Goal: Contribute content: Add original content to the website for others to see

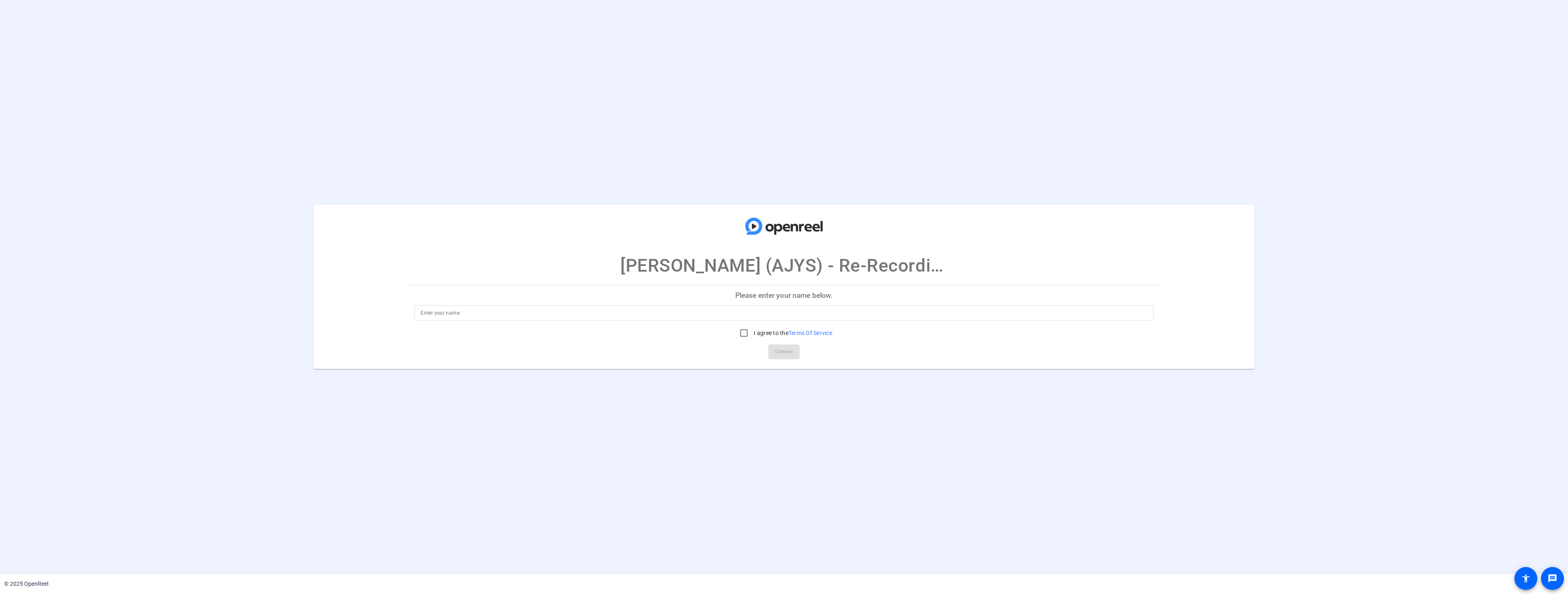
click at [464, 315] on input at bounding box center [783, 313] width 726 height 10
type input "Angela Sims"
click at [739, 334] on input "I agree to the Terms Of Service" at bounding box center [744, 333] width 16 height 16
checkbox input "true"
click at [789, 354] on span "Continue" at bounding box center [784, 352] width 18 height 12
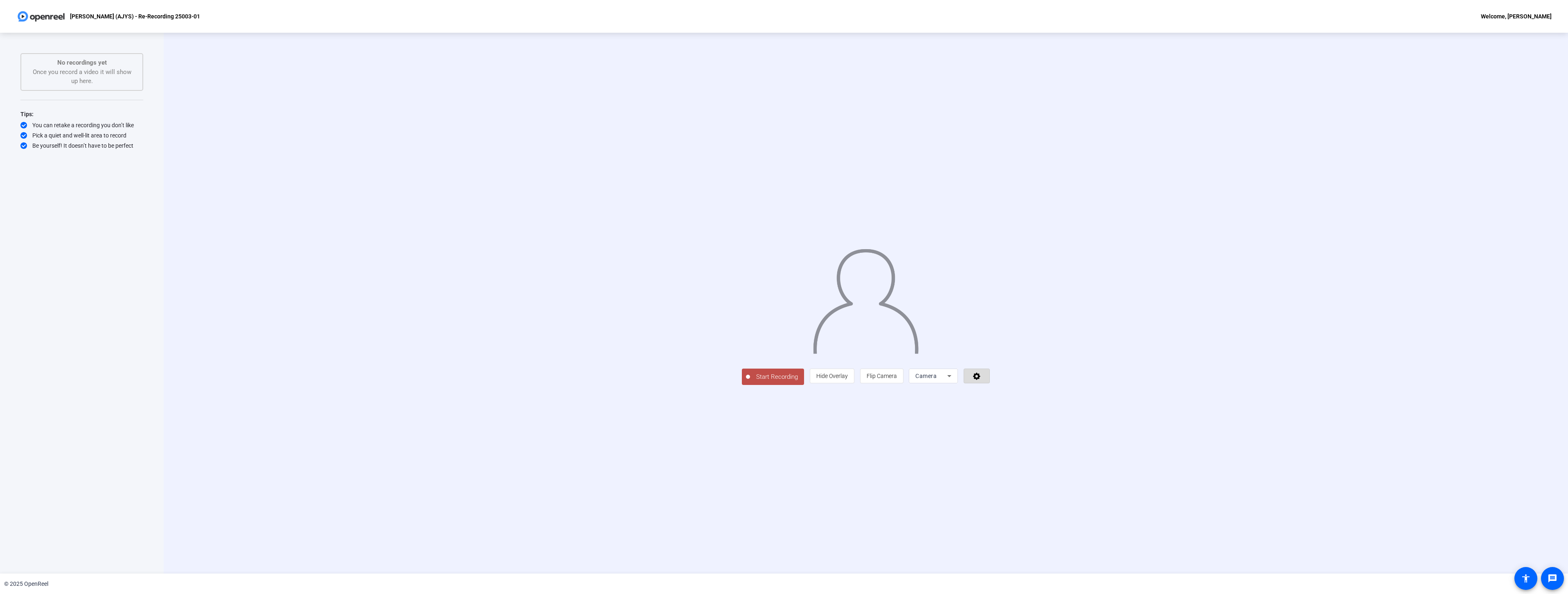
click at [982, 380] on icon at bounding box center [976, 376] width 9 height 8
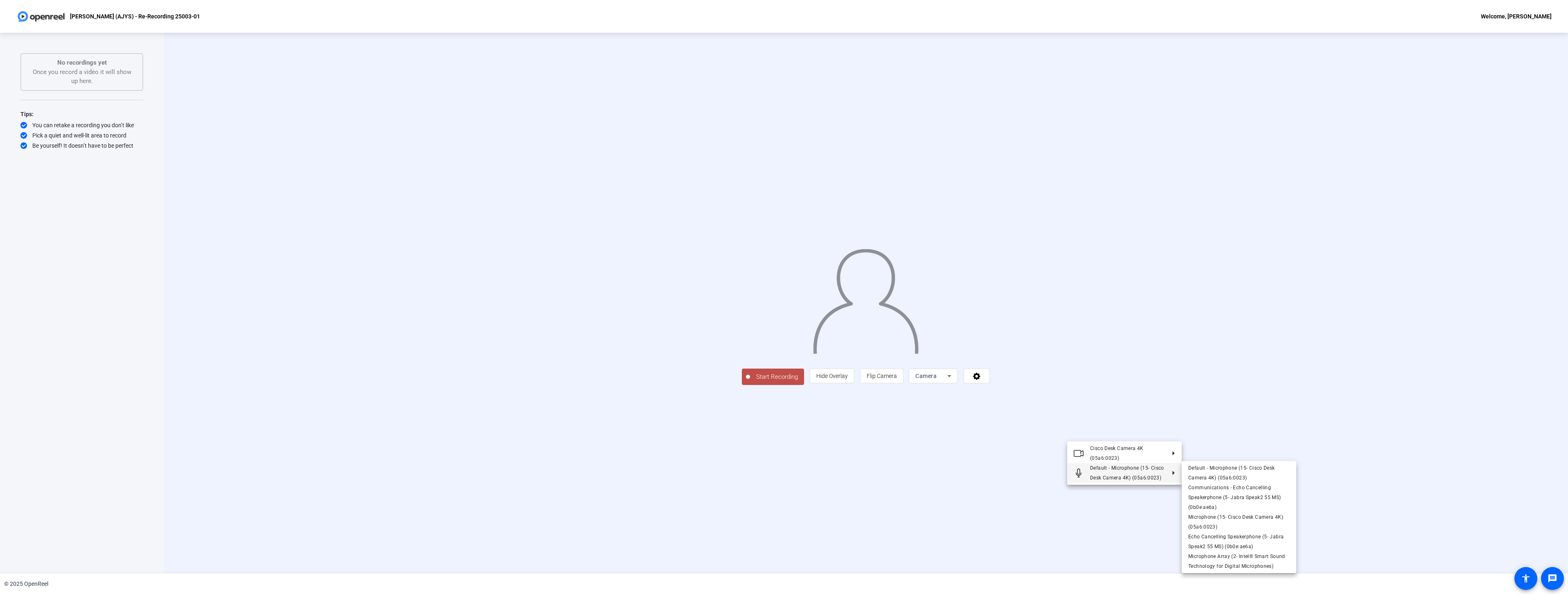
drag, startPoint x: 911, startPoint y: 503, endPoint x: 891, endPoint y: 503, distance: 20.0
click at [911, 503] on div at bounding box center [784, 297] width 1568 height 594
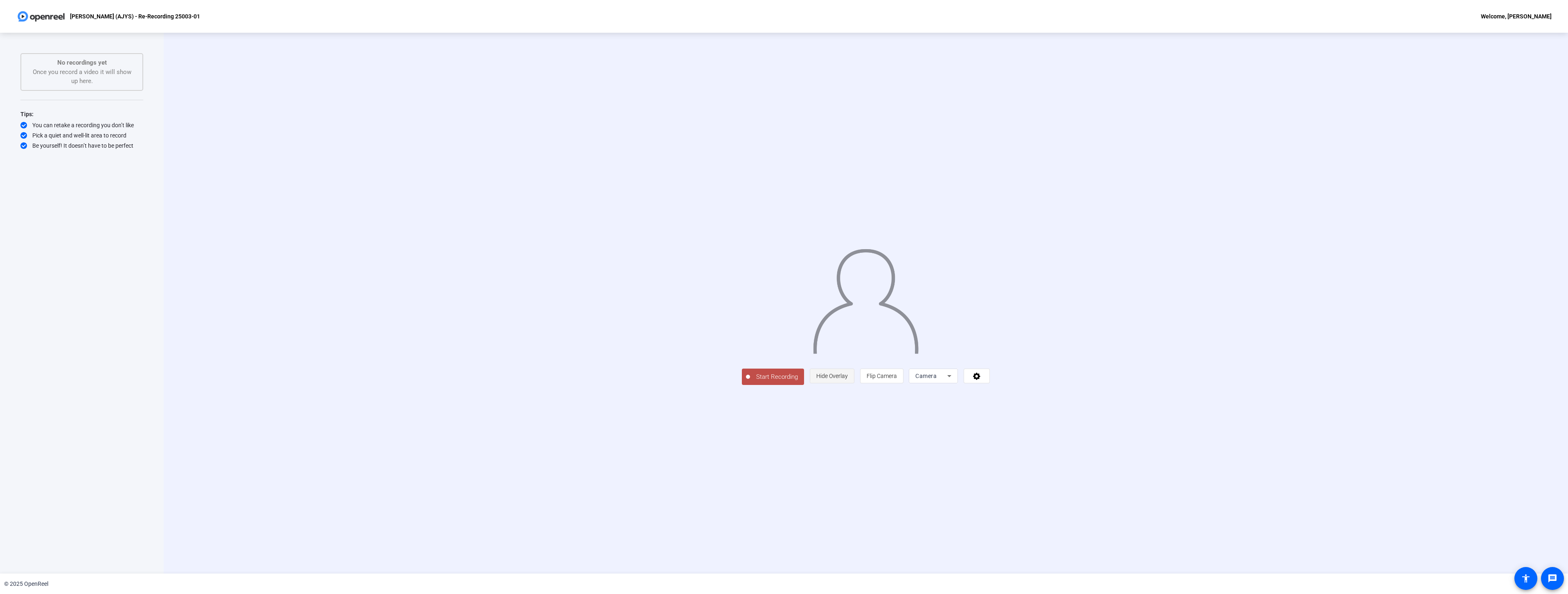
click at [848, 384] on span "Hide Overlay" at bounding box center [832, 376] width 32 height 16
click at [849, 380] on span "Show Overlay" at bounding box center [831, 377] width 34 height 7
click at [982, 380] on icon at bounding box center [976, 376] width 9 height 8
click at [1053, 438] on div at bounding box center [784, 297] width 1568 height 594
click at [954, 381] on icon at bounding box center [950, 376] width 10 height 10
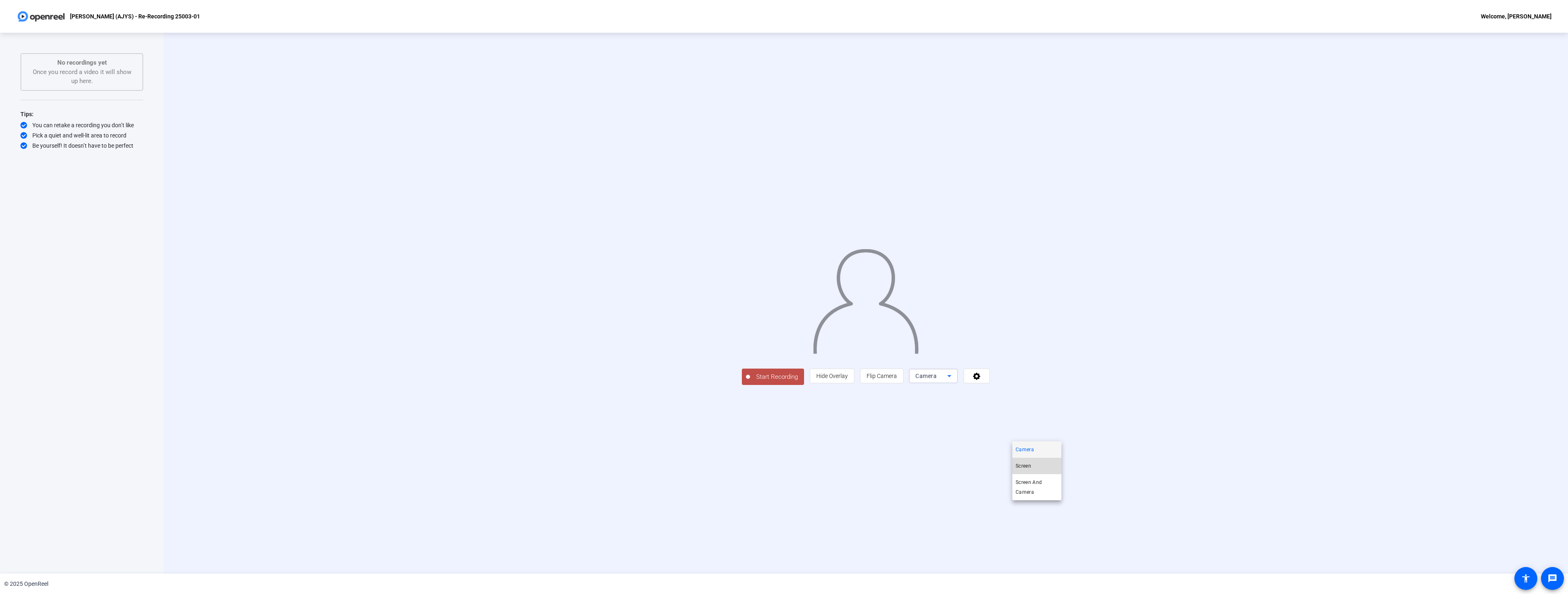
click at [1027, 464] on span "Screen" at bounding box center [1023, 466] width 16 height 10
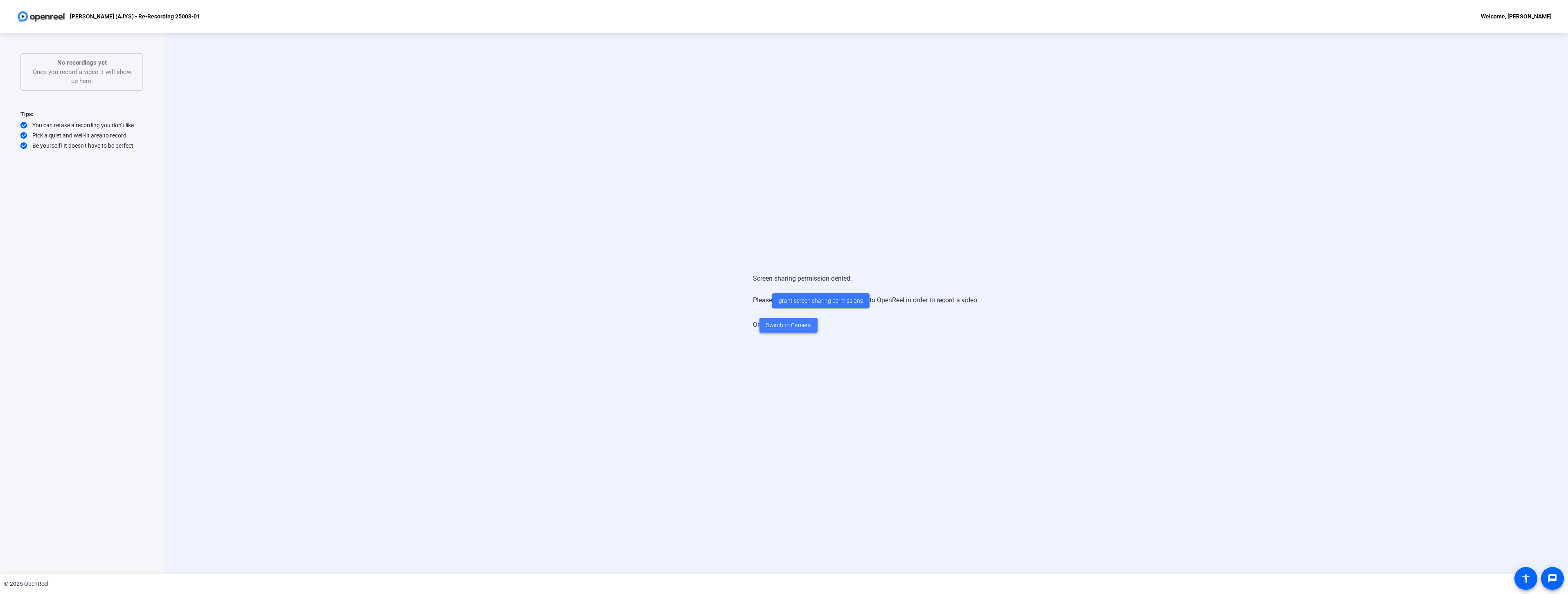
click at [788, 326] on span "Switch to Camera" at bounding box center [788, 326] width 45 height 9
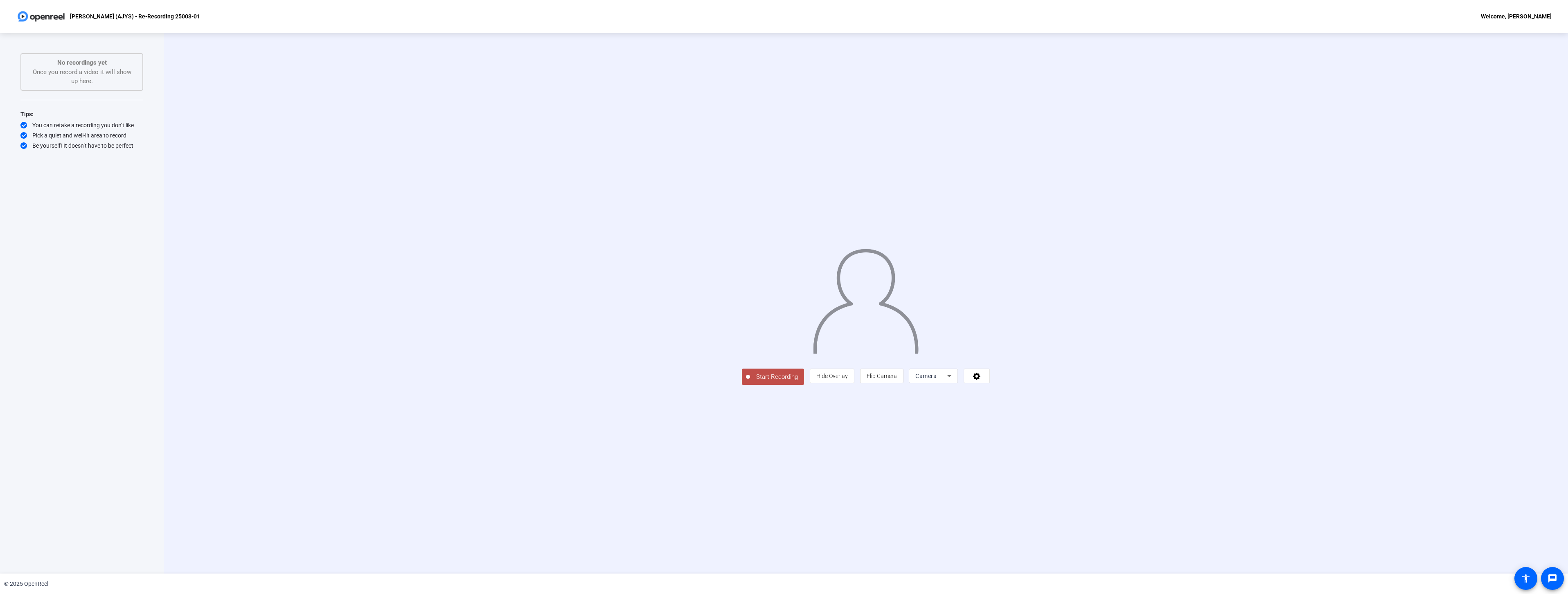
drag, startPoint x: 676, startPoint y: 434, endPoint x: 492, endPoint y: 568, distance: 227.6
click at [492, 568] on div "Start Recording person Hide Overlay flip Flip Camera Camera" at bounding box center [866, 303] width 1404 height 541
click at [750, 382] on span "Start Recording" at bounding box center [777, 377] width 54 height 9
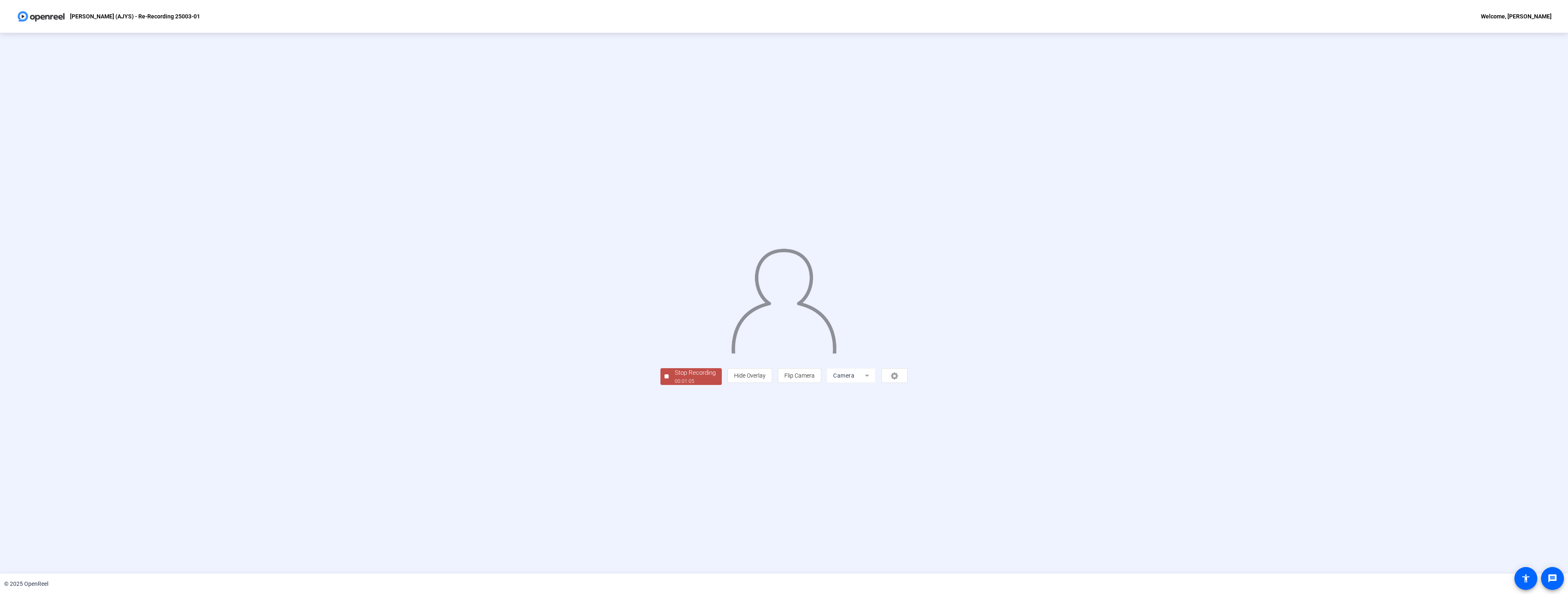
click at [675, 377] on div "Stop Recording" at bounding box center [695, 372] width 41 height 9
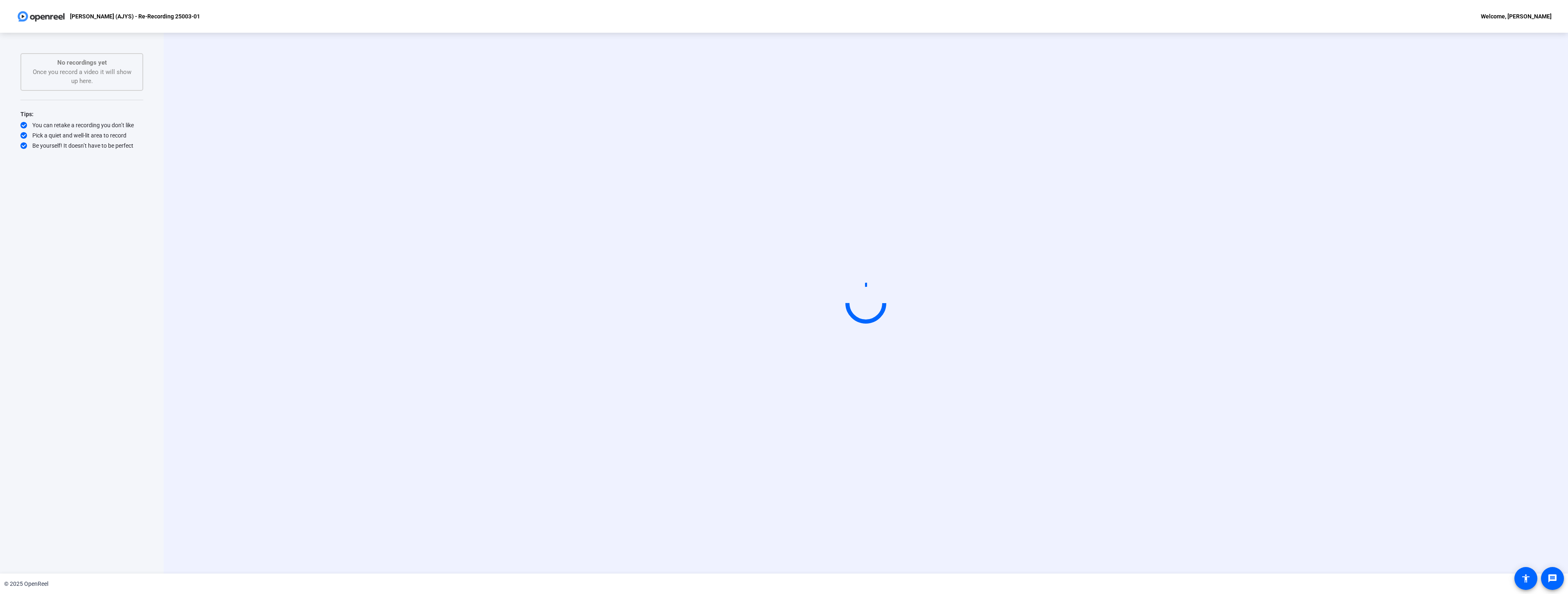
click at [867, 332] on video at bounding box center [866, 304] width 123 height 69
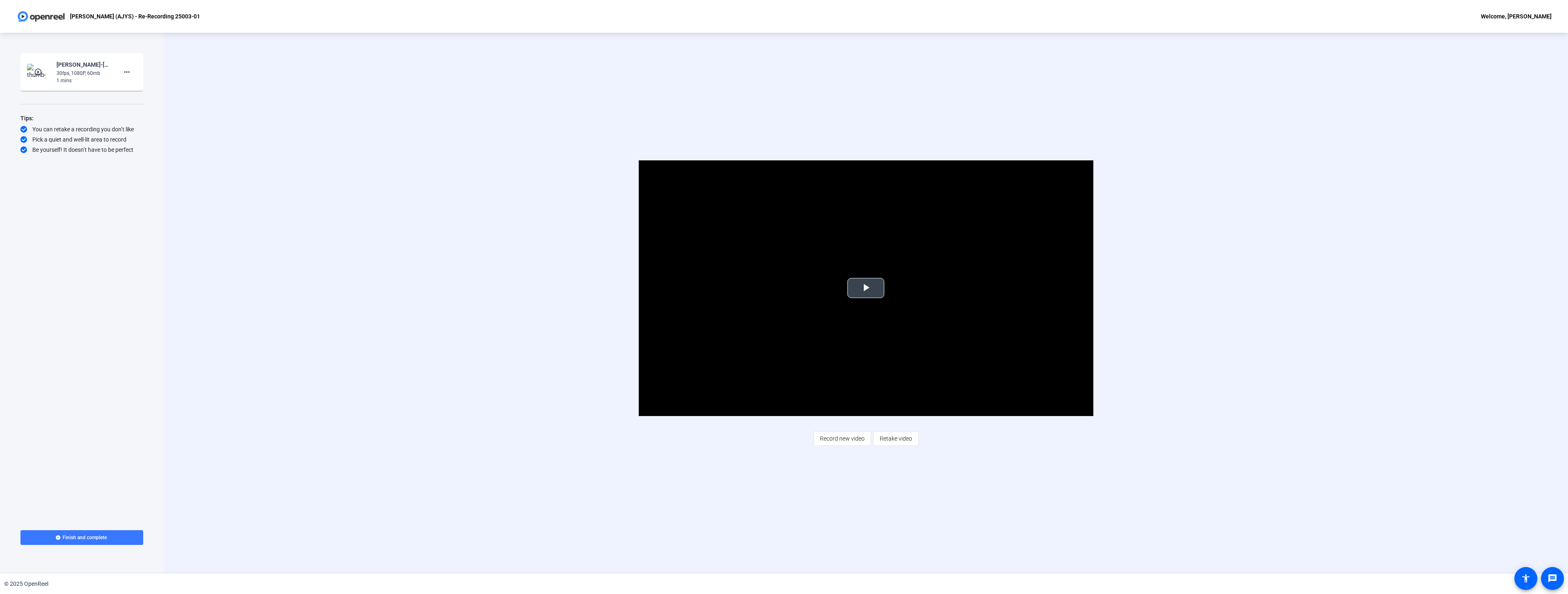
click at [866, 288] on span "Video Player" at bounding box center [866, 288] width 0 height 0
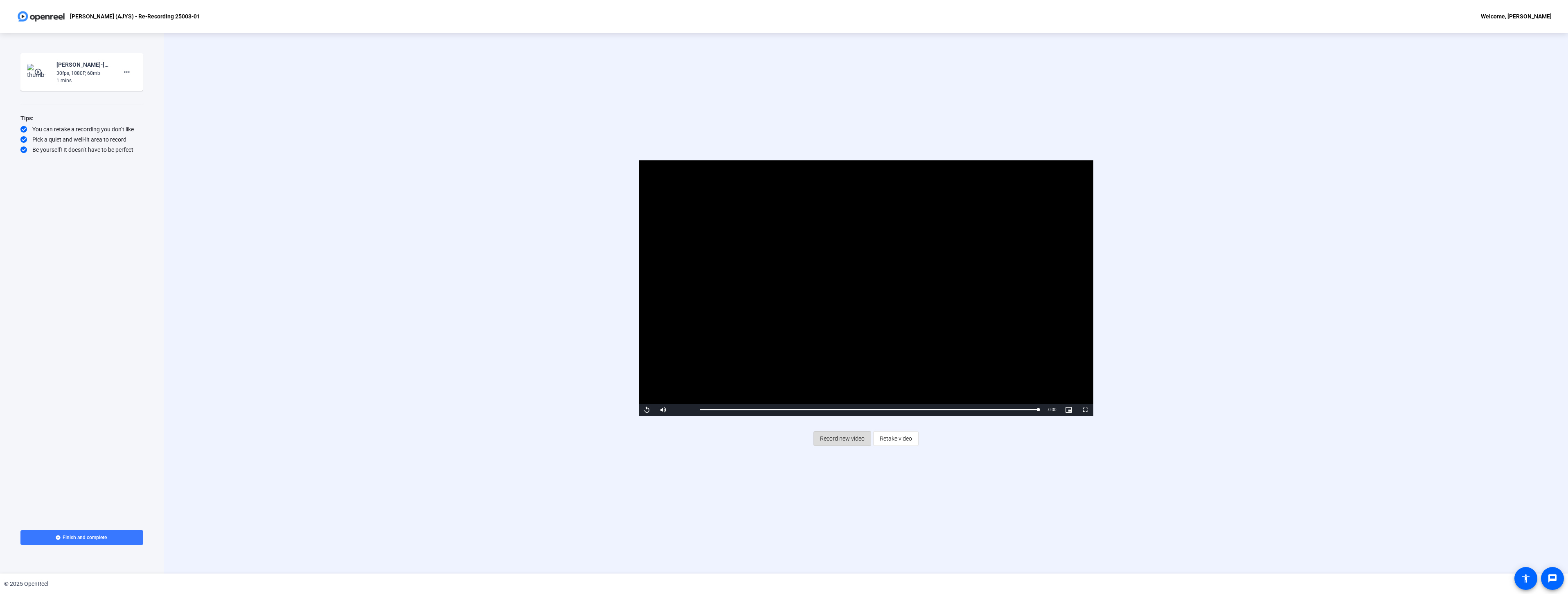
click at [835, 440] on span "Record new video" at bounding box center [842, 439] width 44 height 16
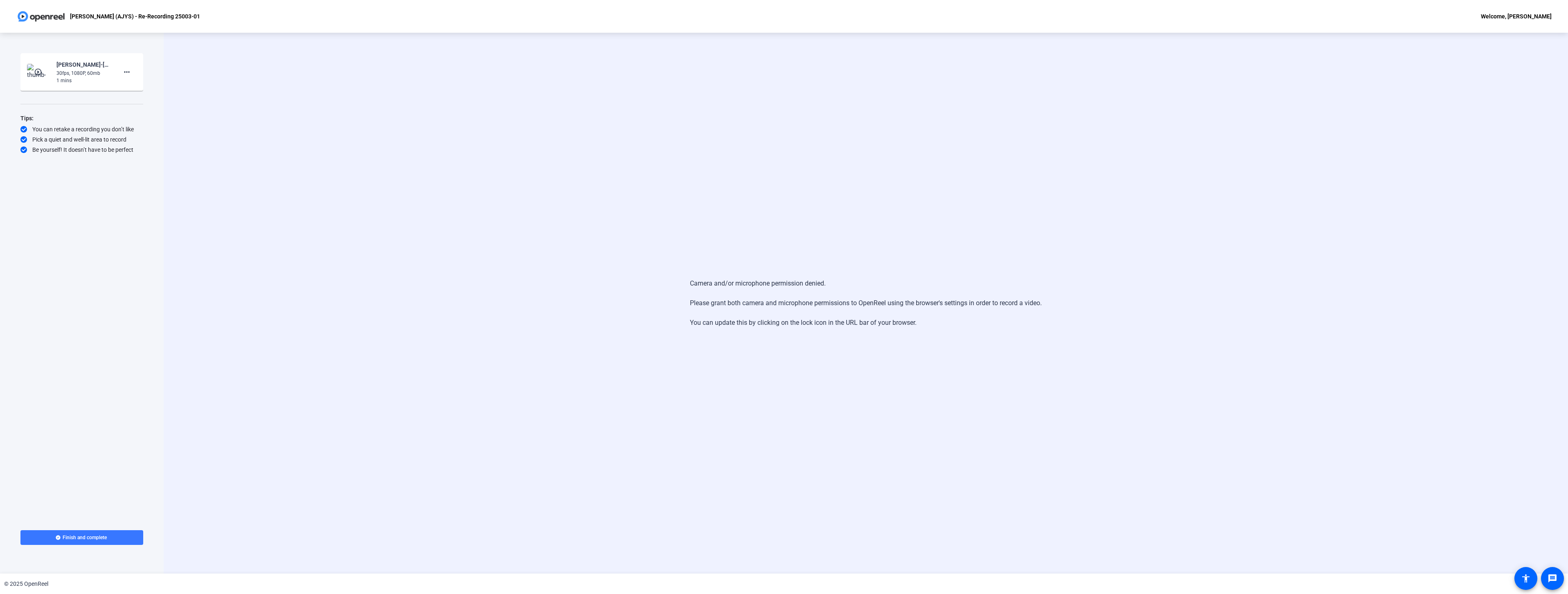
click at [802, 305] on div "Camera and/or microphone permission denied. Please grant both camera and microp…" at bounding box center [866, 303] width 352 height 66
click at [842, 301] on div "Camera and/or microphone permission denied. Please grant both camera and microp…" at bounding box center [866, 303] width 352 height 66
click at [127, 70] on mat-icon "more_horiz" at bounding box center [127, 72] width 10 height 10
click at [142, 91] on span "Delete clip" at bounding box center [140, 89] width 33 height 10
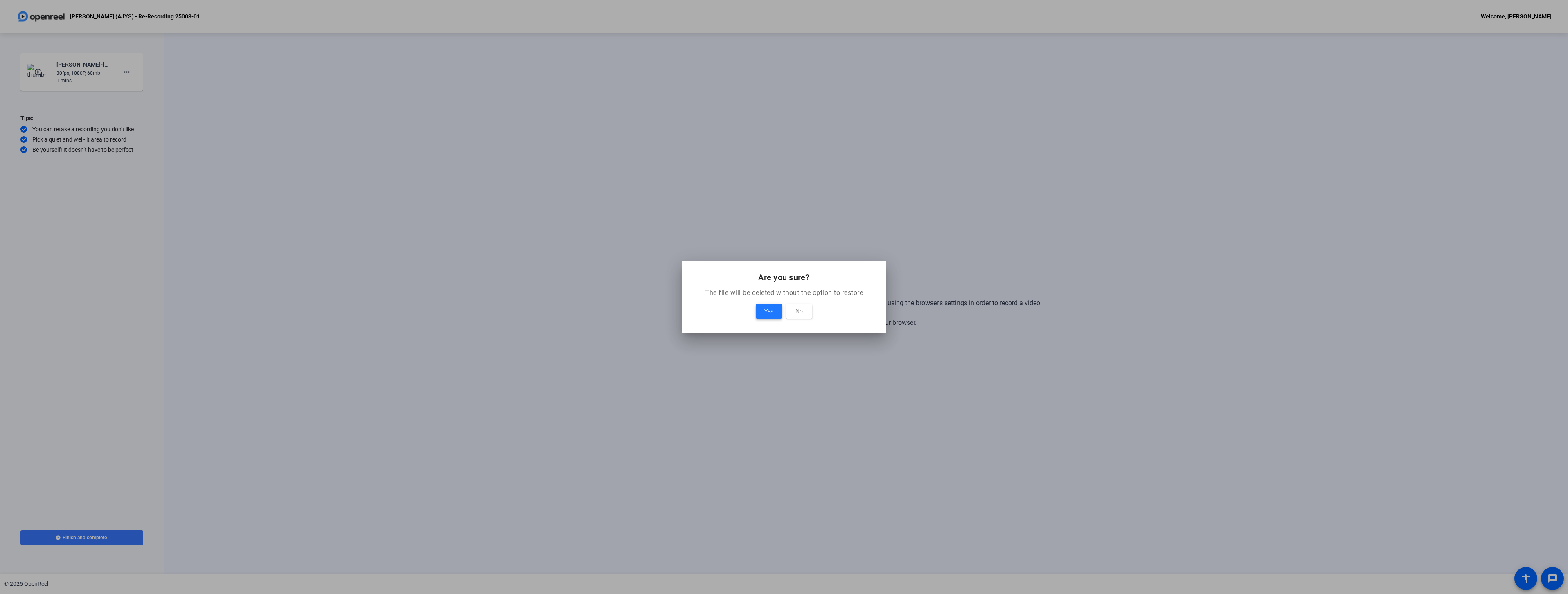
click at [765, 313] on span "Yes" at bounding box center [769, 312] width 9 height 10
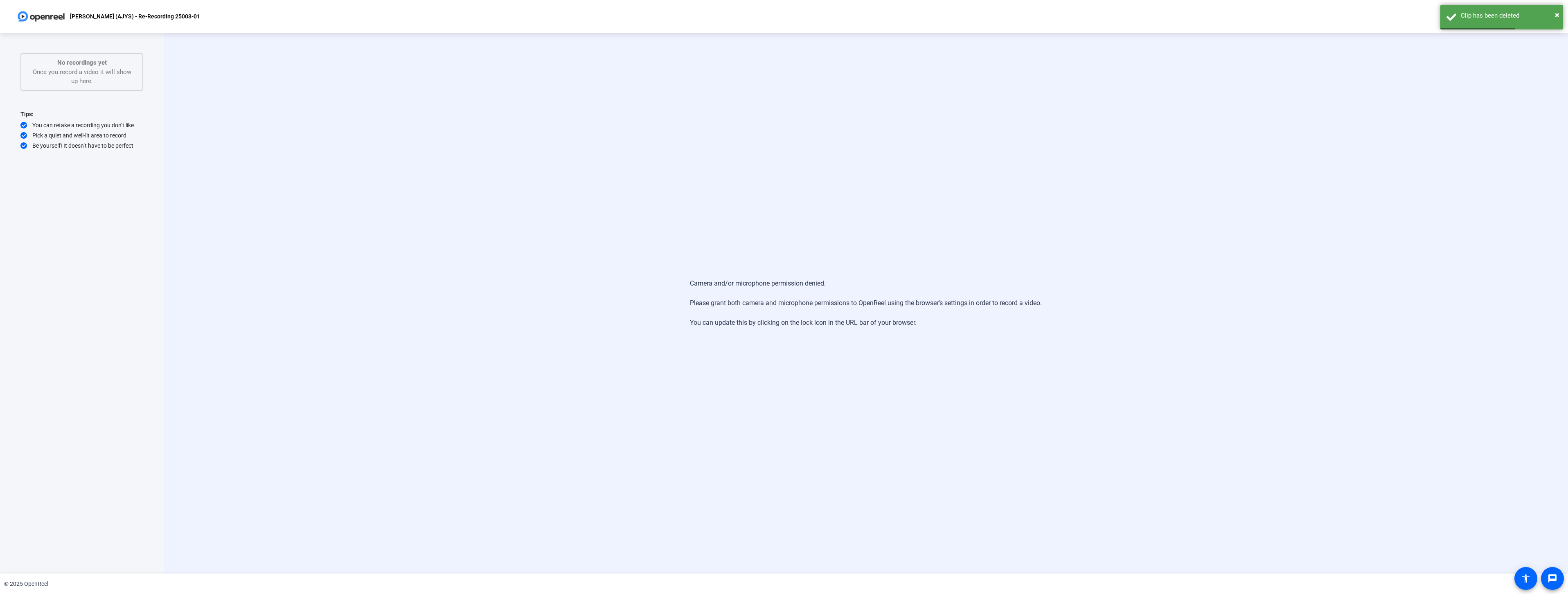
click at [923, 491] on div "Camera and/or microphone permission denied. Please grant both camera and microp…" at bounding box center [866, 303] width 1404 height 541
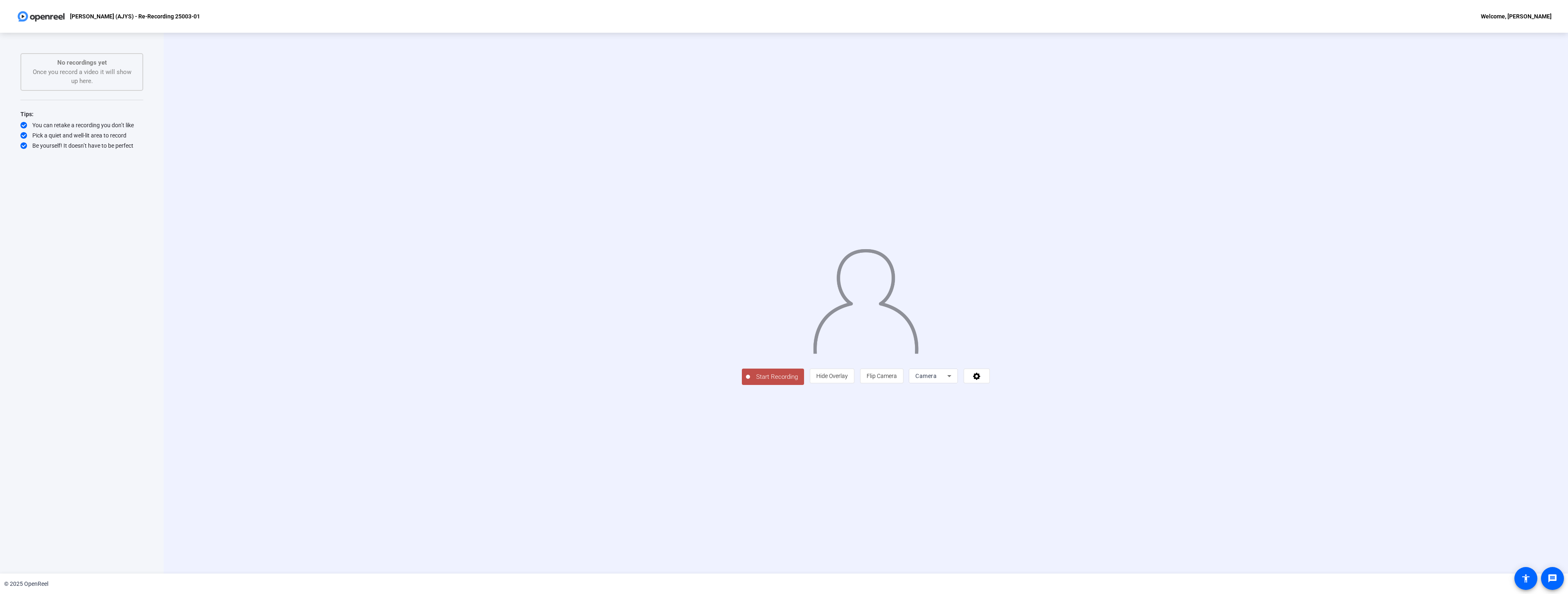
click at [742, 385] on button "Start Recording" at bounding box center [773, 377] width 62 height 16
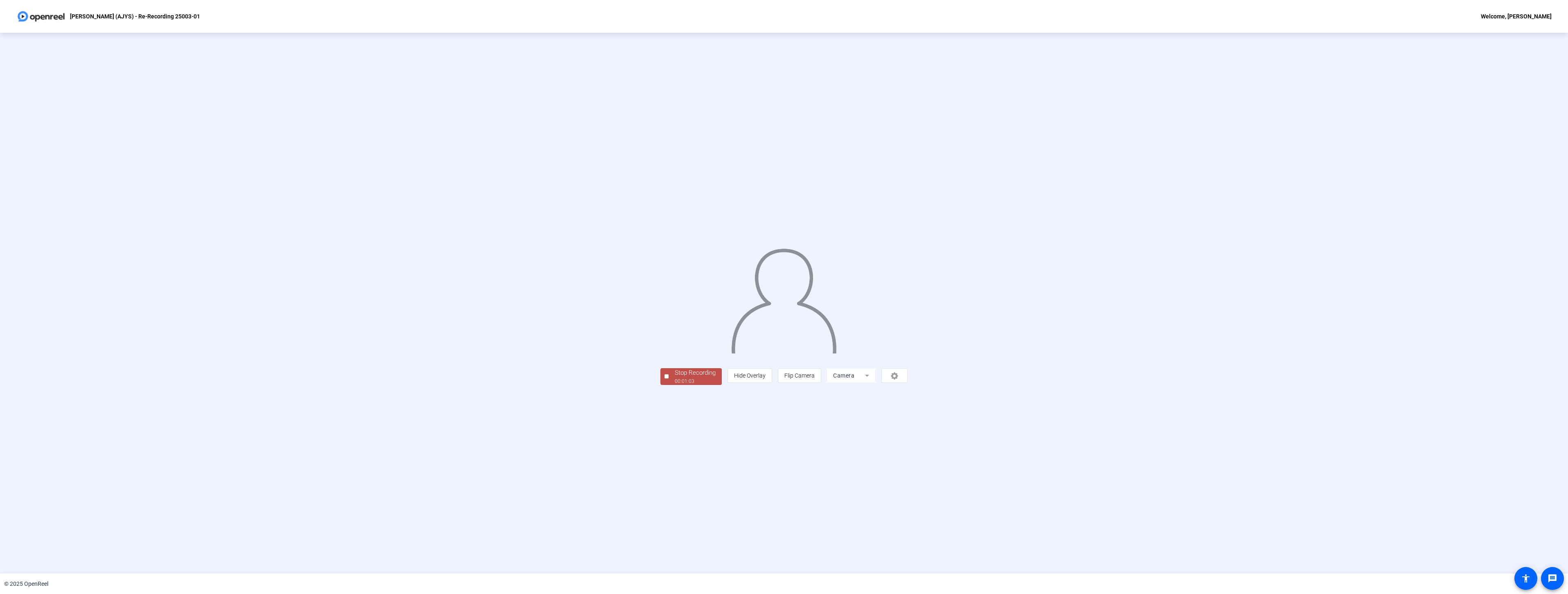
click at [675, 377] on div "Stop Recording" at bounding box center [695, 372] width 41 height 9
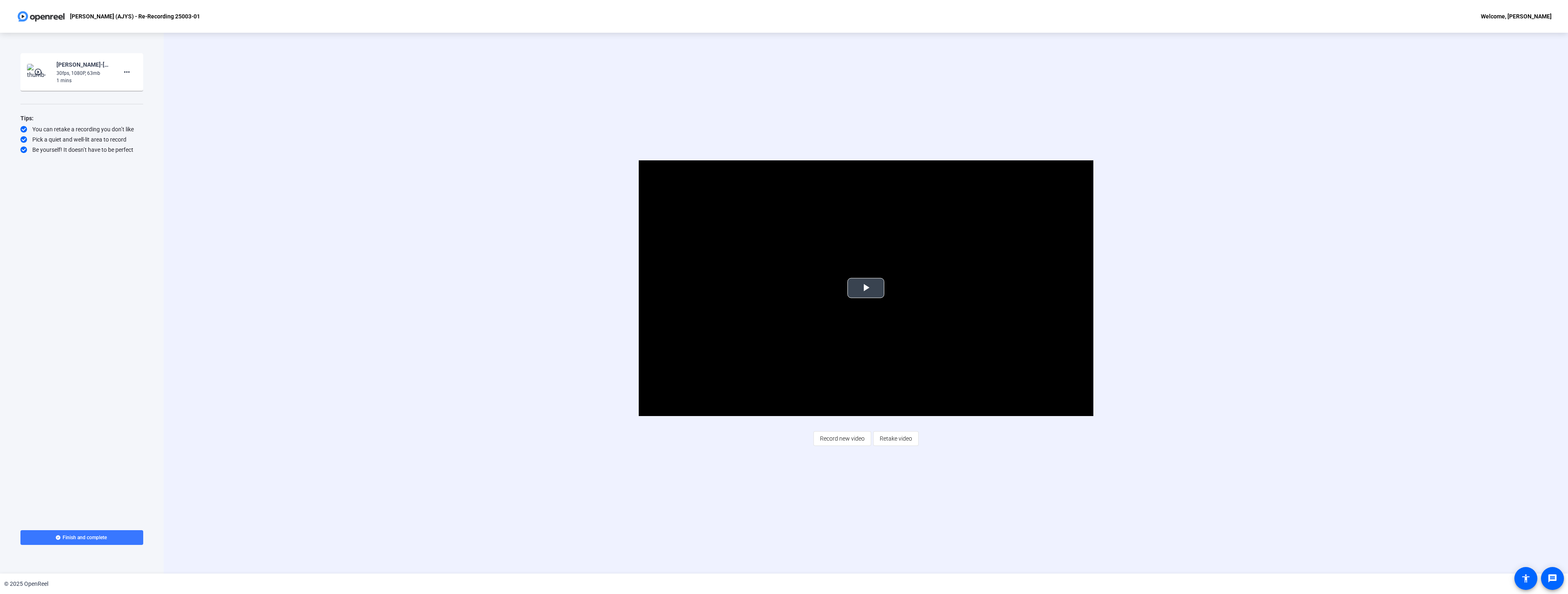
click at [866, 288] on span "Video Player" at bounding box center [866, 288] width 0 height 0
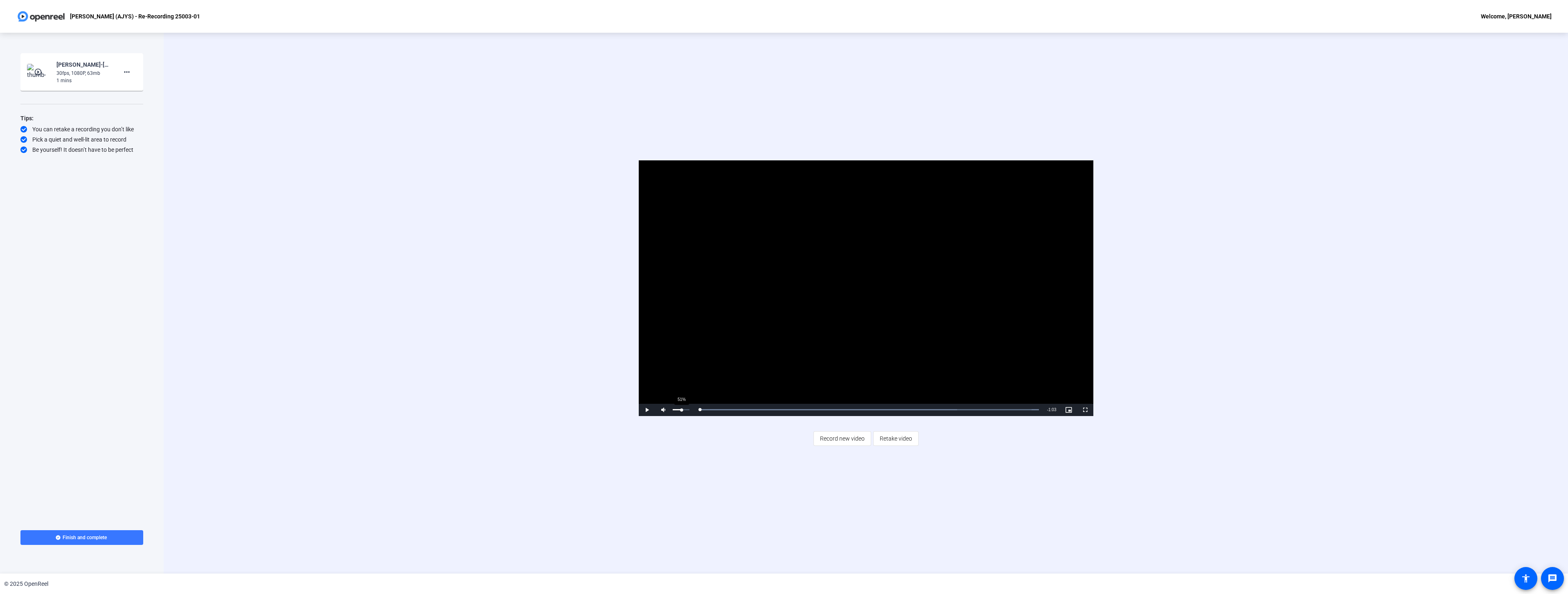
drag, startPoint x: 756, startPoint y: 409, endPoint x: 681, endPoint y: 408, distance: 75.0
click at [681, 408] on div "Play Mute 51% Current Time 0:00 / Duration 1:03 Loaded : 100.00% 0:00 0:00 Stre…" at bounding box center [866, 410] width 455 height 12
drag, startPoint x: 855, startPoint y: 407, endPoint x: 650, endPoint y: 377, distance: 207.2
click at [650, 377] on div "Video Player is loading. Play Video Play Mute 34% Current Time 0:00 / Duration …" at bounding box center [866, 288] width 455 height 256
click at [128, 74] on mat-icon "more_horiz" at bounding box center [127, 72] width 10 height 10
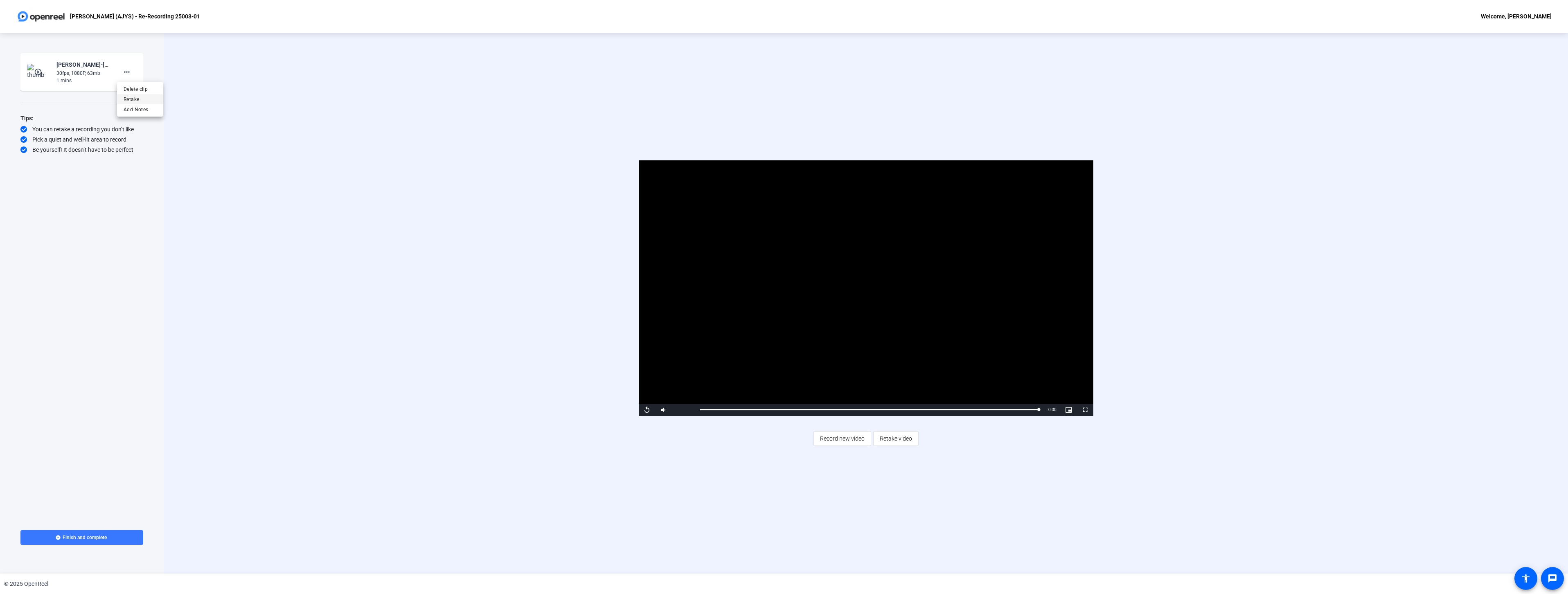
click at [134, 98] on span "Retake" at bounding box center [140, 99] width 33 height 10
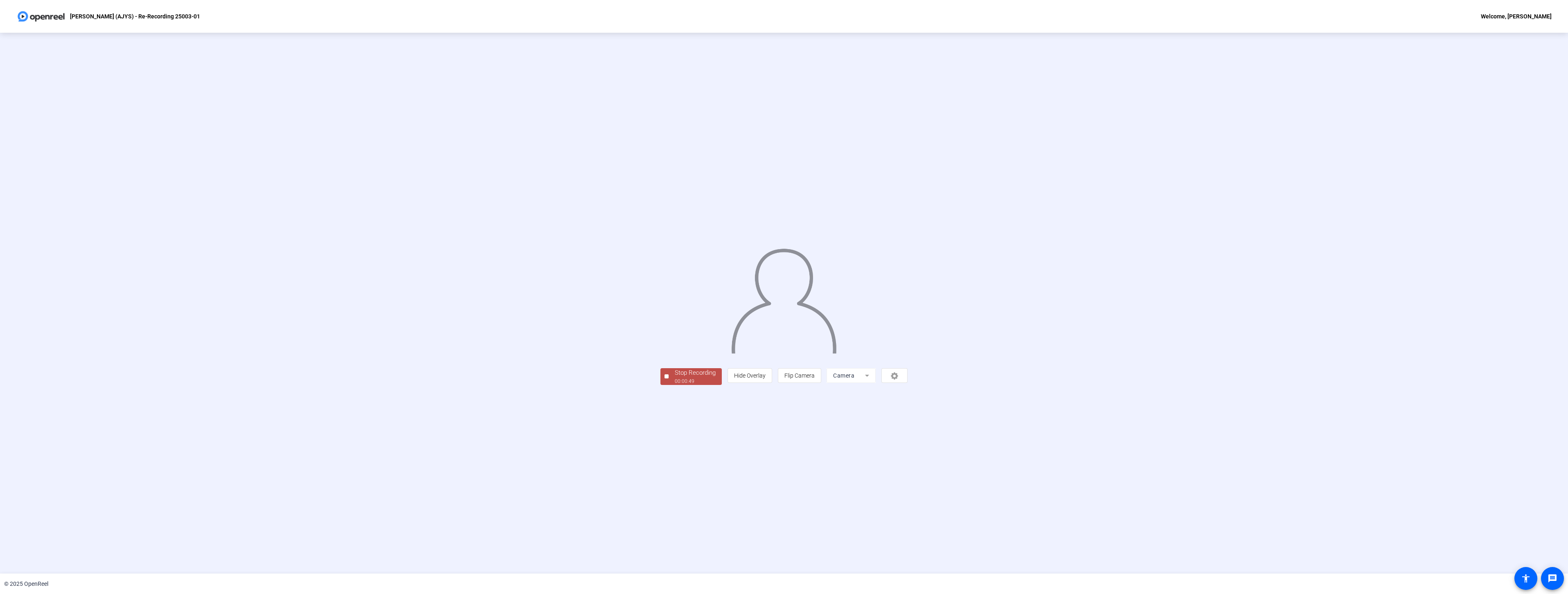
click at [675, 377] on div "Stop Recording" at bounding box center [695, 372] width 41 height 9
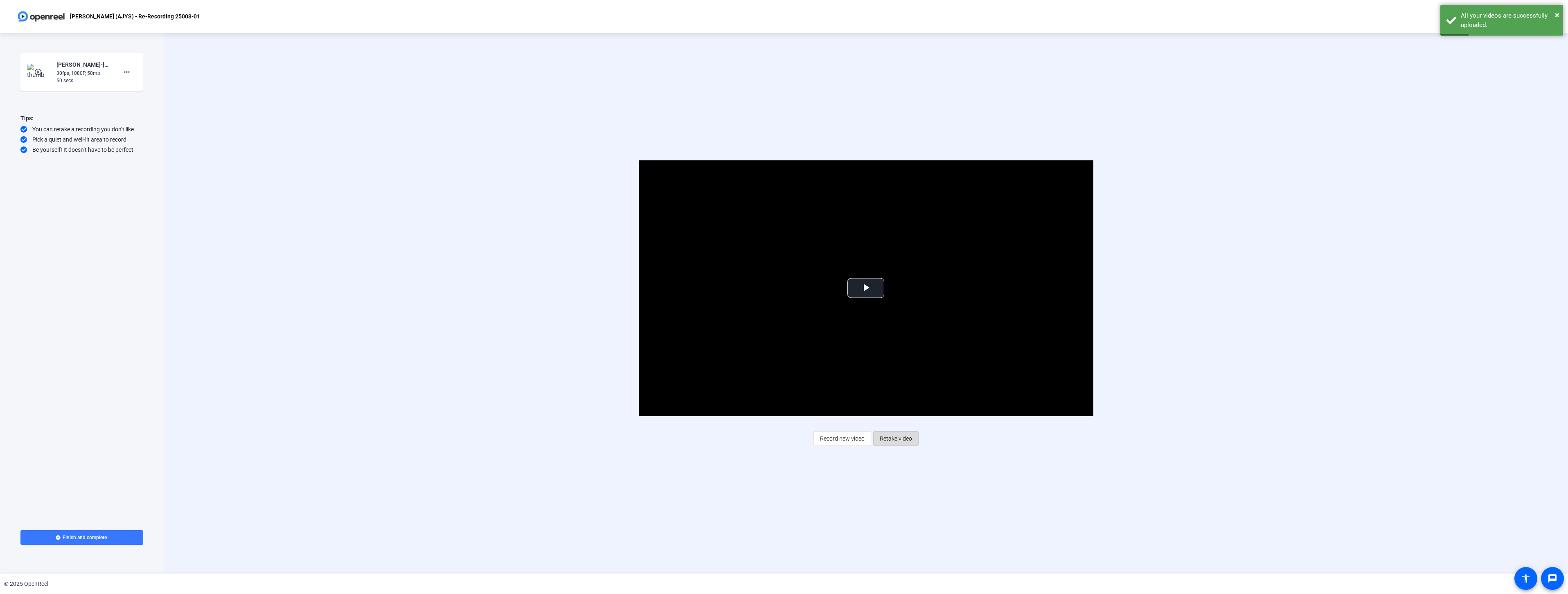
click at [893, 444] on span "Retake video" at bounding box center [895, 439] width 32 height 16
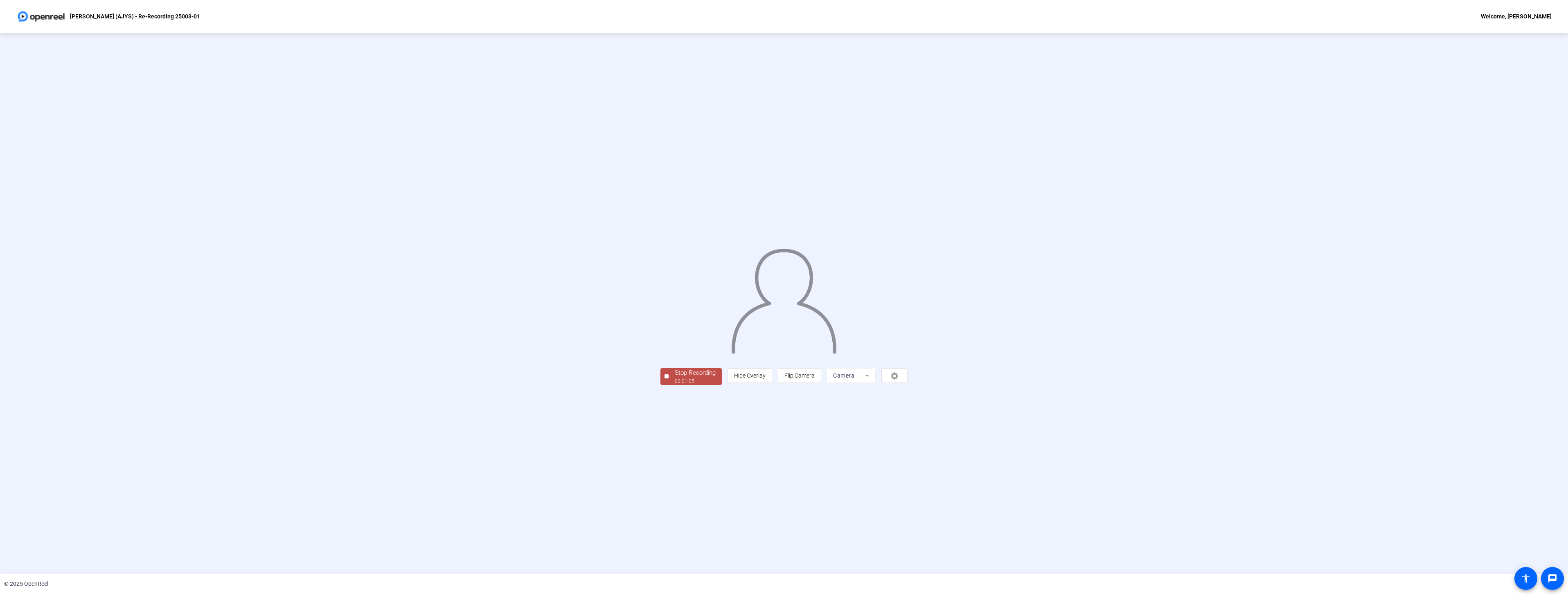
click at [675, 385] on div "00:01:05" at bounding box center [695, 381] width 41 height 7
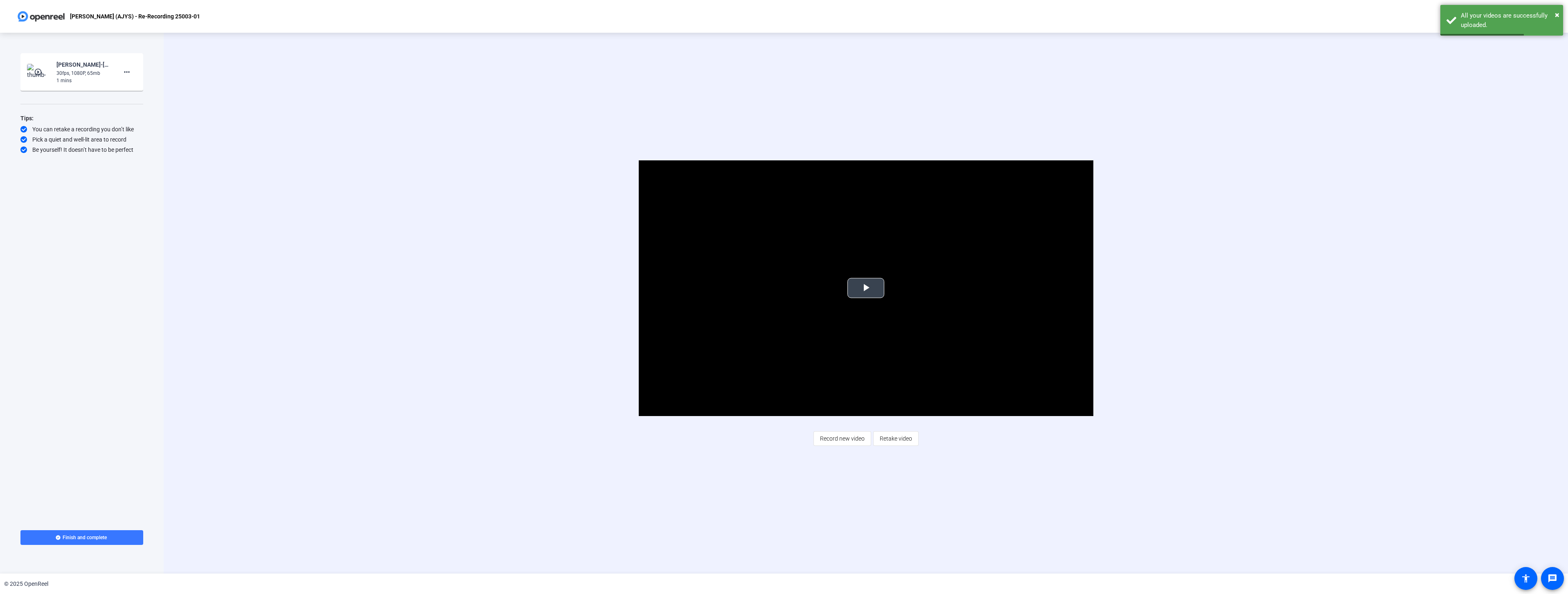
click at [866, 288] on span "Video Player" at bounding box center [866, 288] width 0 height 0
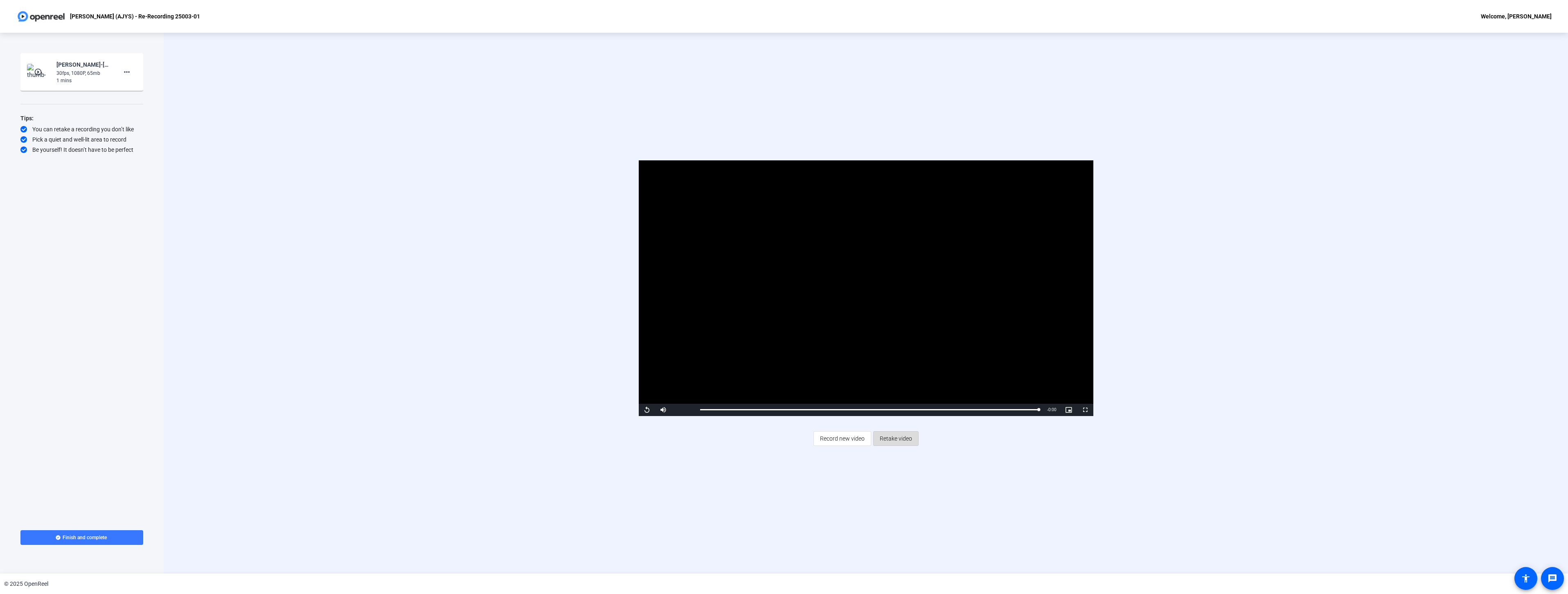
click at [903, 440] on span "Retake video" at bounding box center [895, 439] width 32 height 16
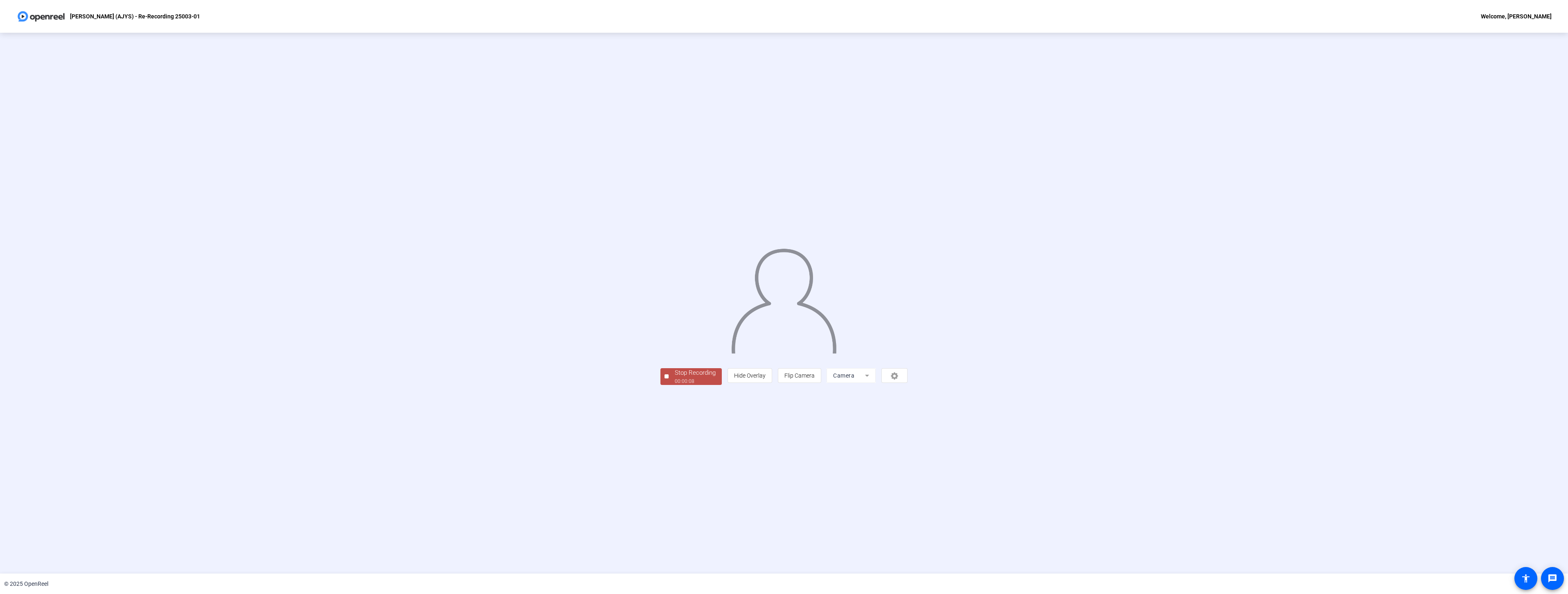
click at [675, 377] on div "Stop Recording" at bounding box center [695, 372] width 41 height 9
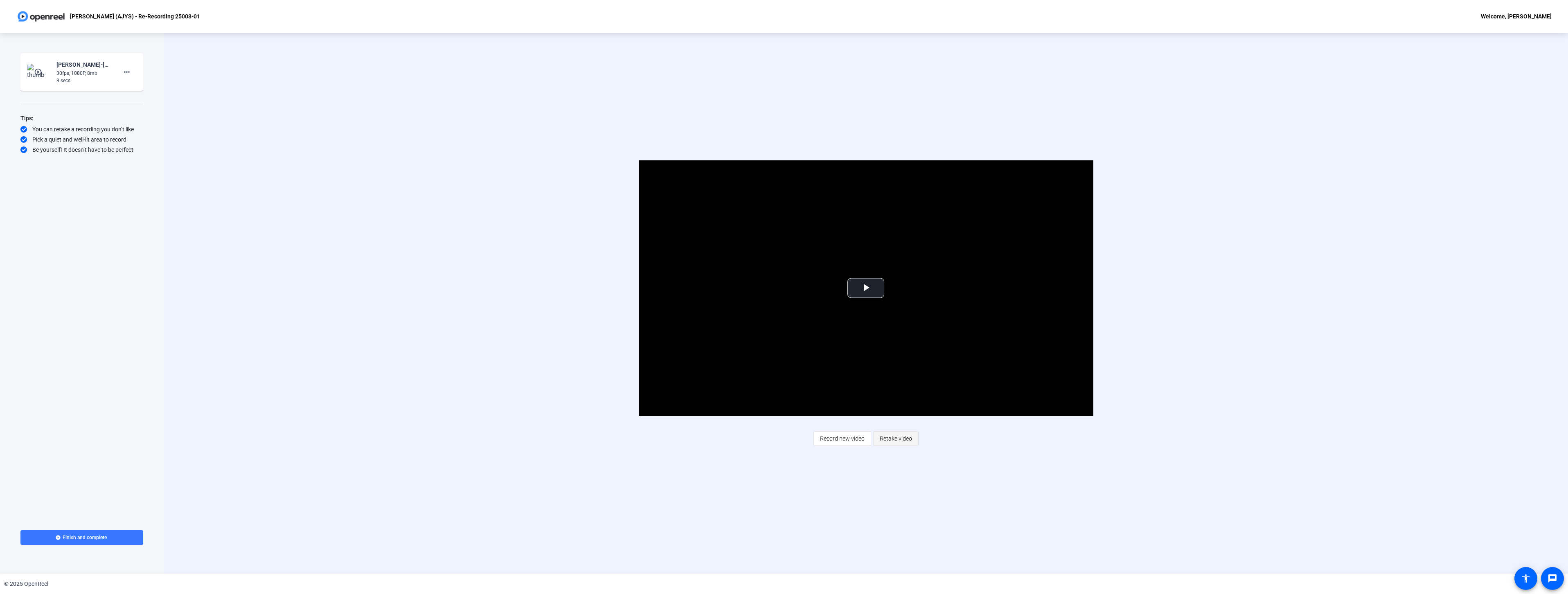
click at [895, 439] on span "Retake video" at bounding box center [895, 439] width 32 height 16
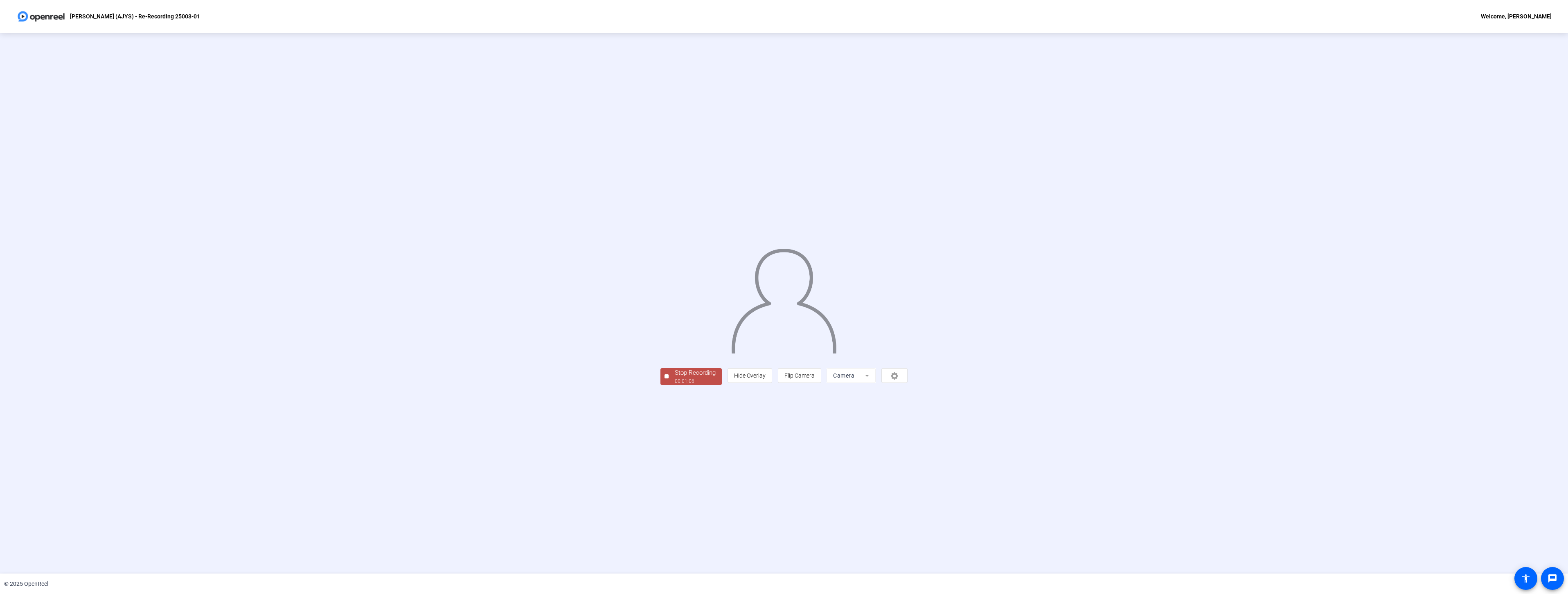
click at [675, 377] on div "Stop Recording" at bounding box center [695, 372] width 41 height 9
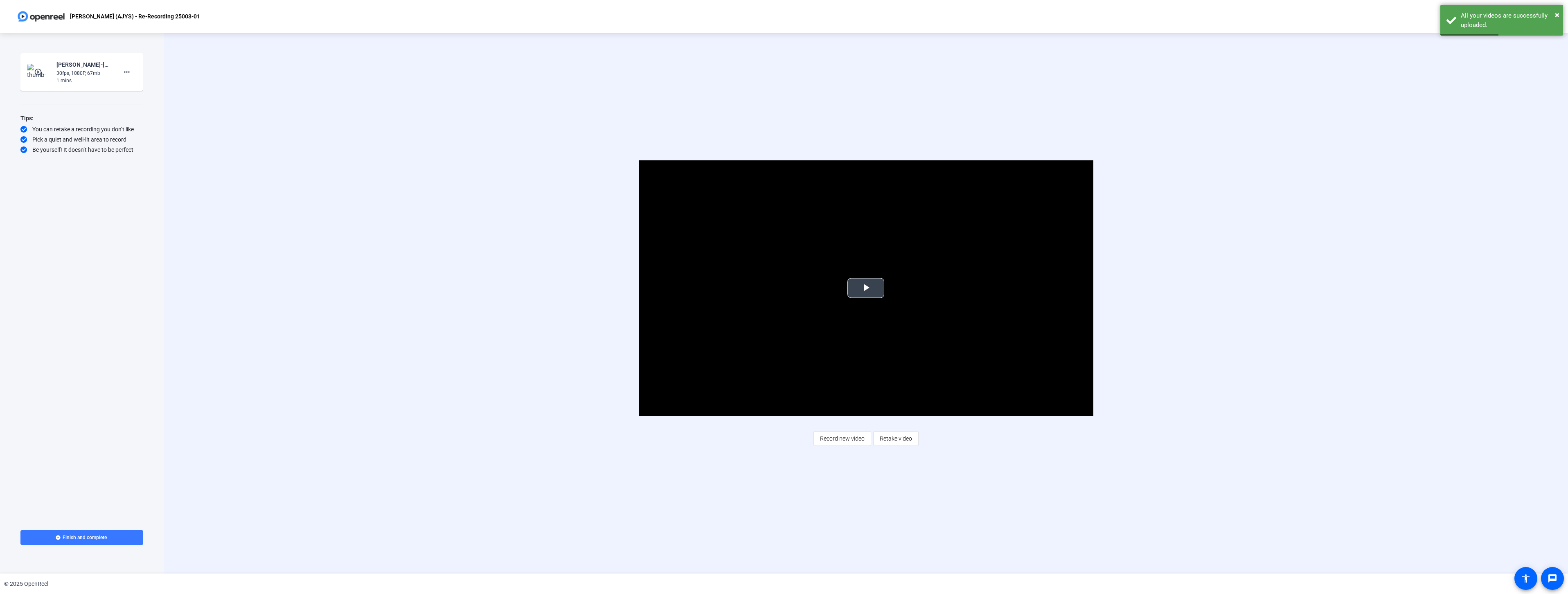
click at [866, 288] on span "Video Player" at bounding box center [866, 288] width 0 height 0
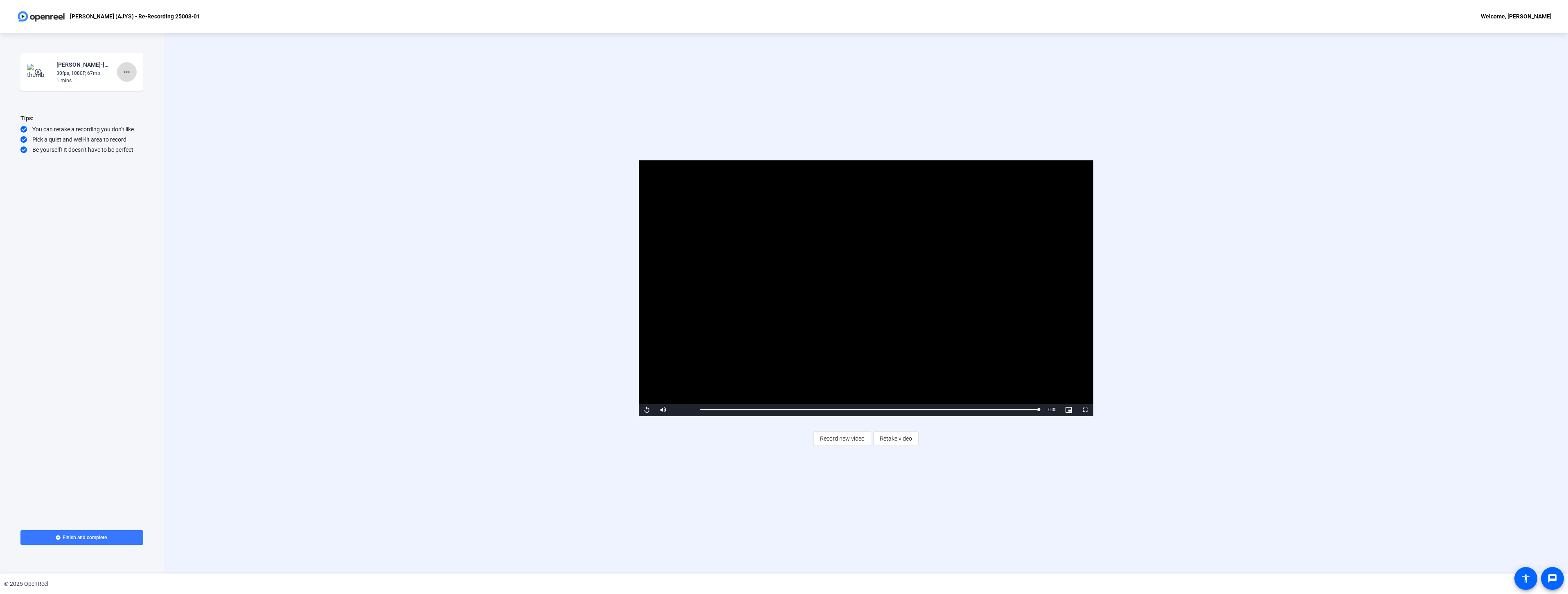
click at [127, 73] on mat-icon "more_horiz" at bounding box center [127, 72] width 10 height 10
click at [147, 102] on span "Retake" at bounding box center [140, 99] width 33 height 10
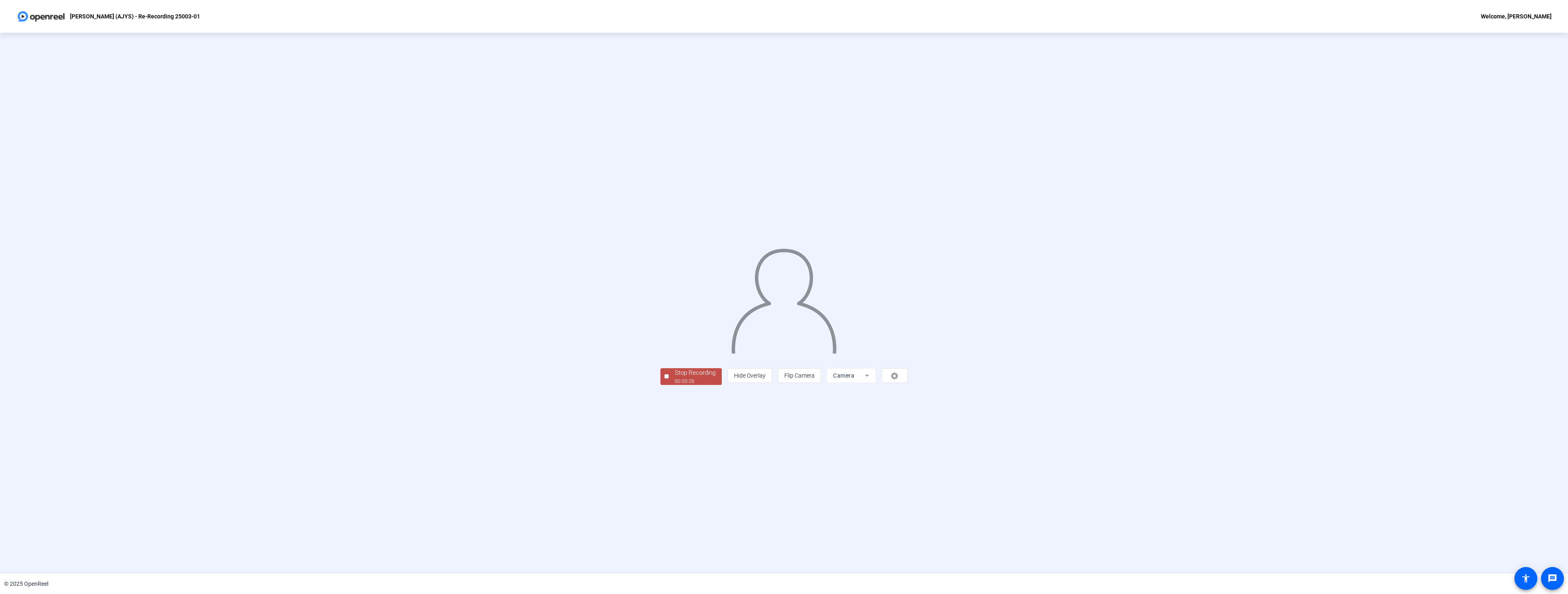
click at [675, 377] on div "Stop Recording" at bounding box center [695, 372] width 41 height 9
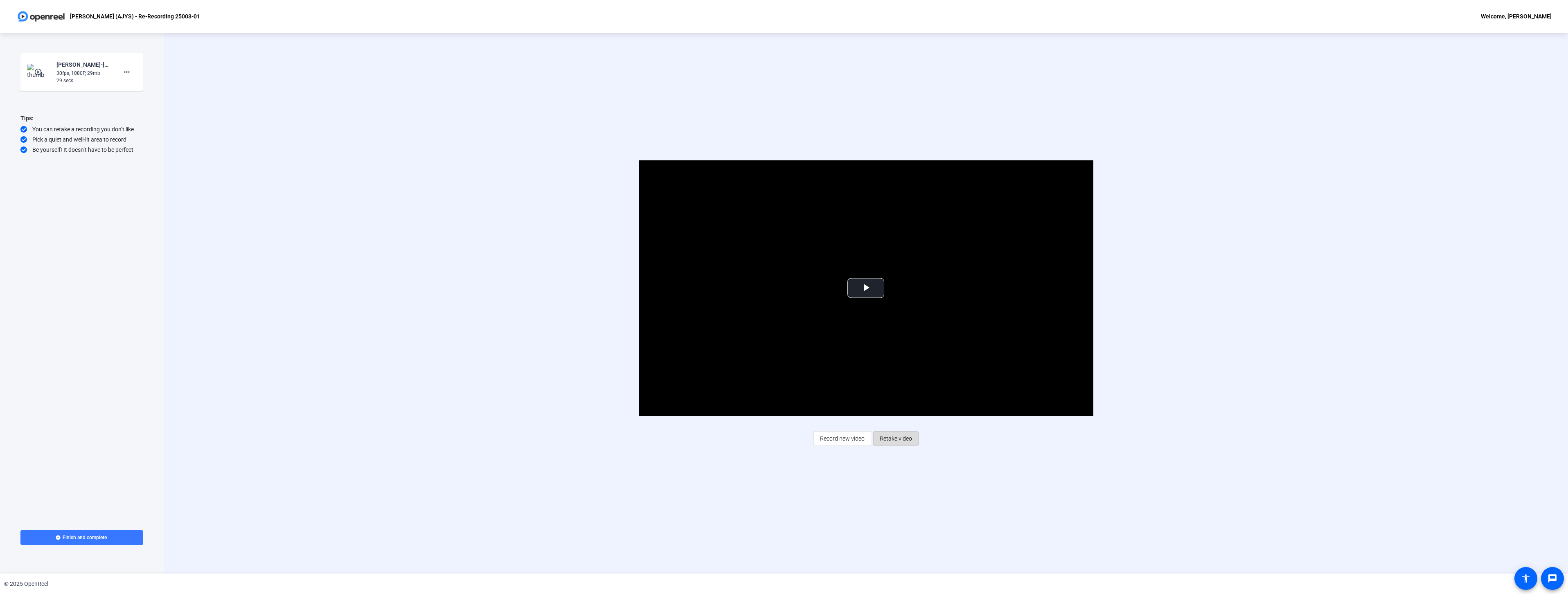
click at [903, 439] on span "Retake video" at bounding box center [895, 439] width 32 height 16
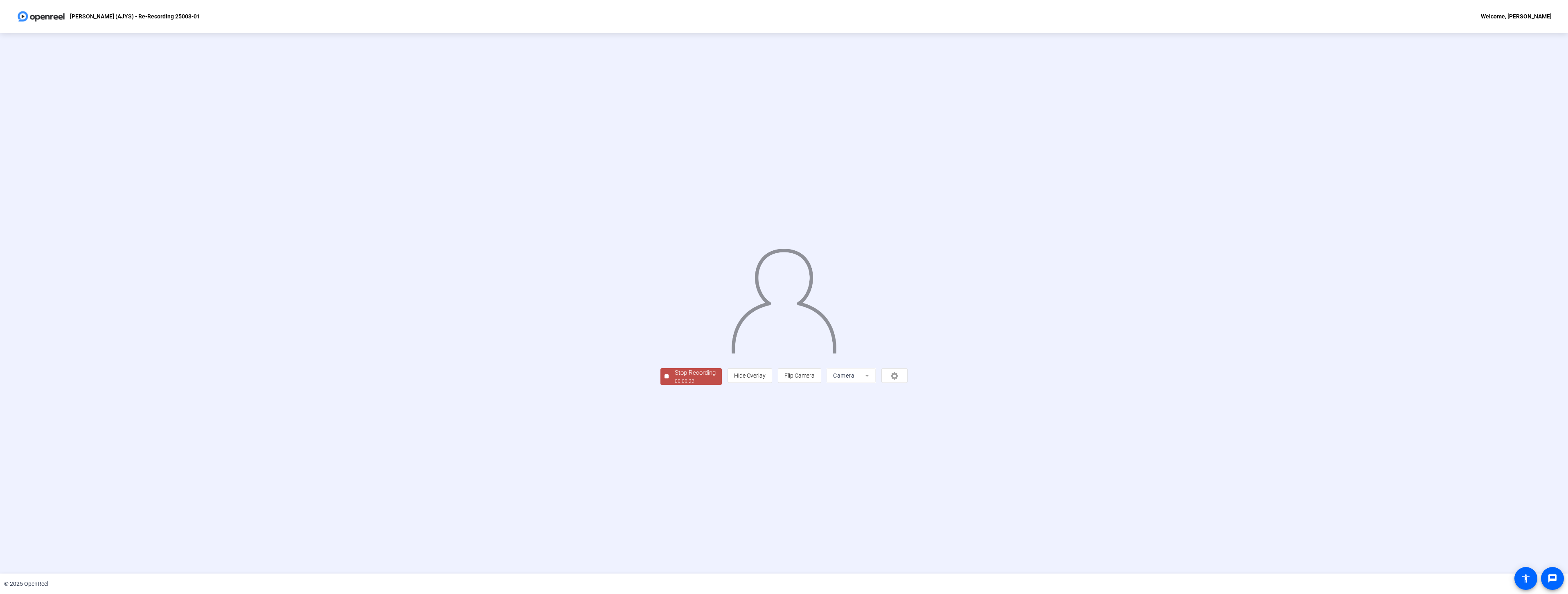
click at [675, 377] on div "Stop Recording" at bounding box center [695, 372] width 41 height 9
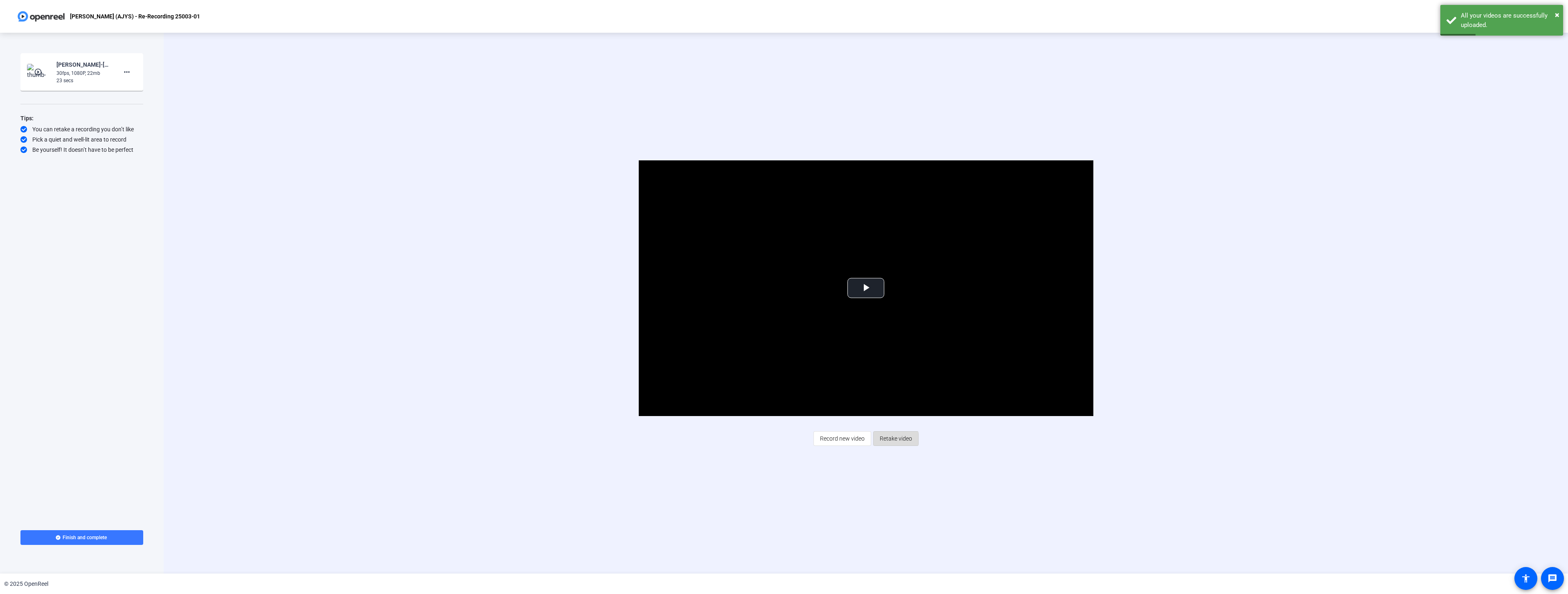
click at [891, 439] on span "Retake video" at bounding box center [895, 439] width 32 height 16
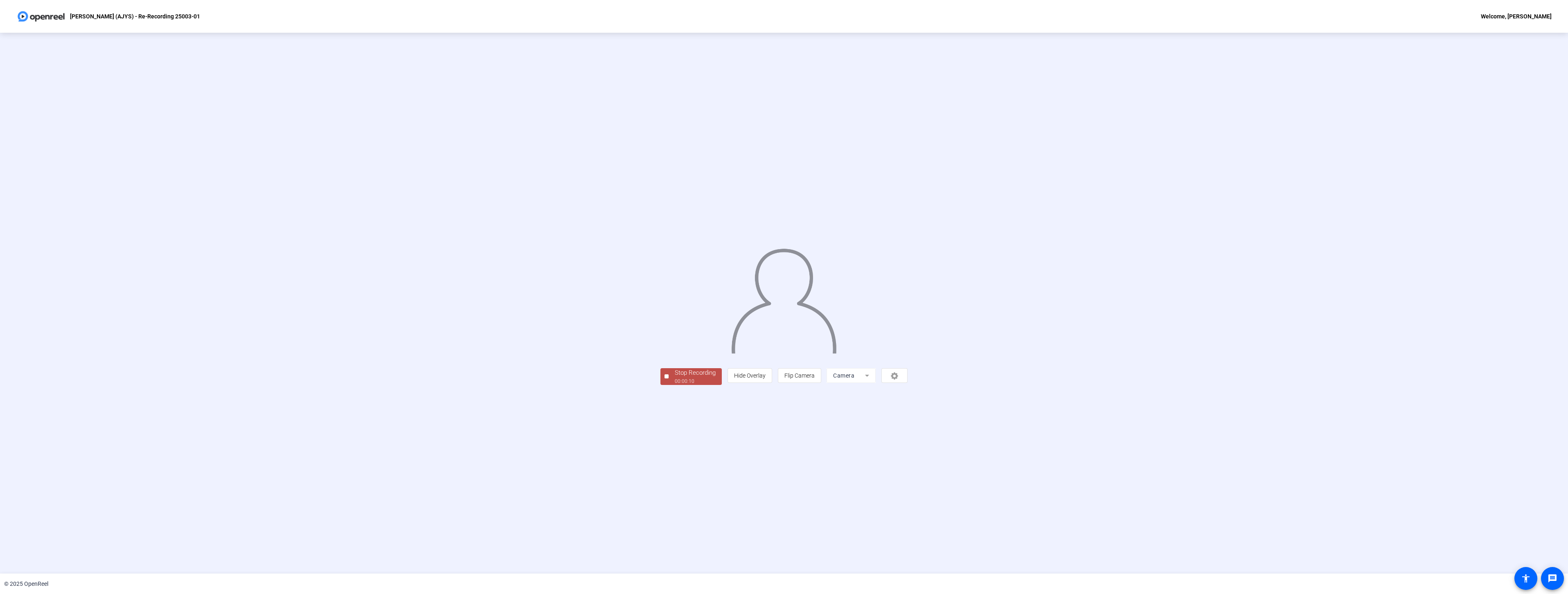
click at [573, 446] on div "Stop Recording 00:00:10 person Hide Overlay flip Flip Camera Camera" at bounding box center [784, 303] width 1568 height 541
click at [675, 385] on div "00:00:11" at bounding box center [695, 381] width 41 height 7
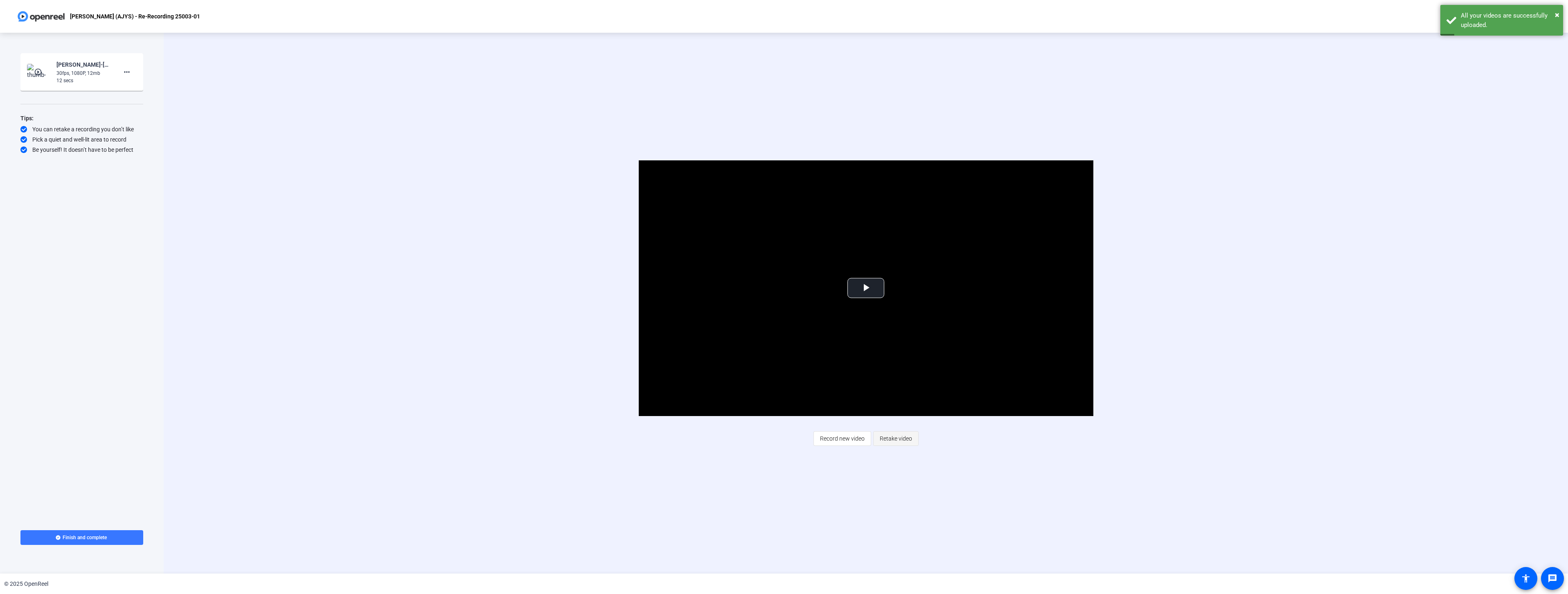
click at [893, 442] on span "Retake video" at bounding box center [895, 439] width 32 height 16
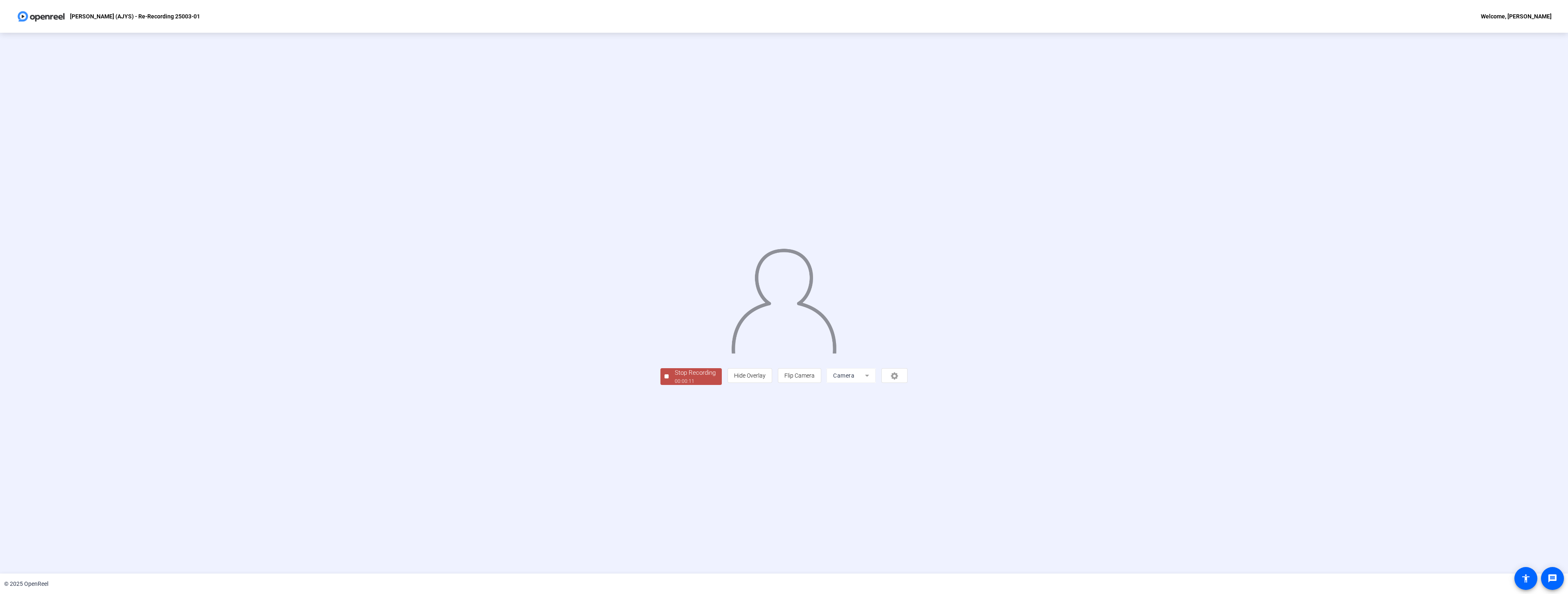
click at [421, 585] on div "© 2025 OpenReel" at bounding box center [784, 584] width 1568 height 21
click at [675, 377] on div "Stop Recording" at bounding box center [695, 372] width 41 height 9
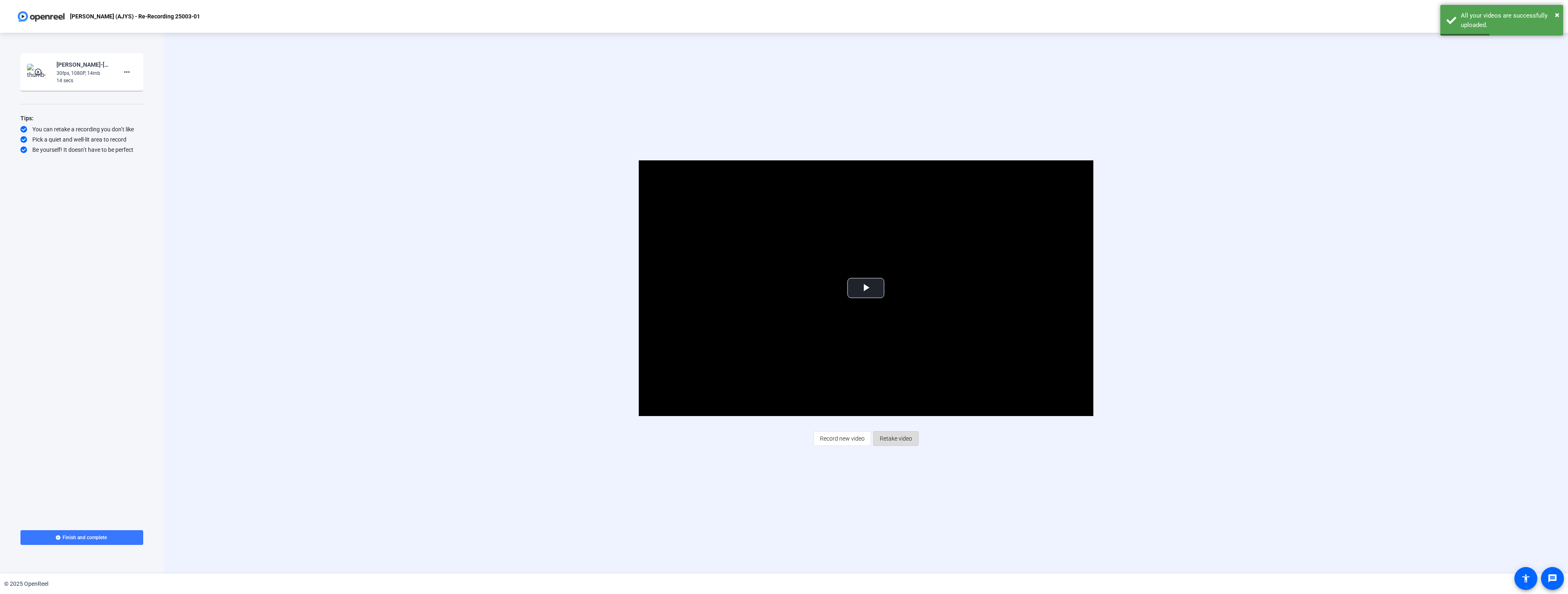
click at [903, 442] on span "Retake video" at bounding box center [895, 439] width 32 height 16
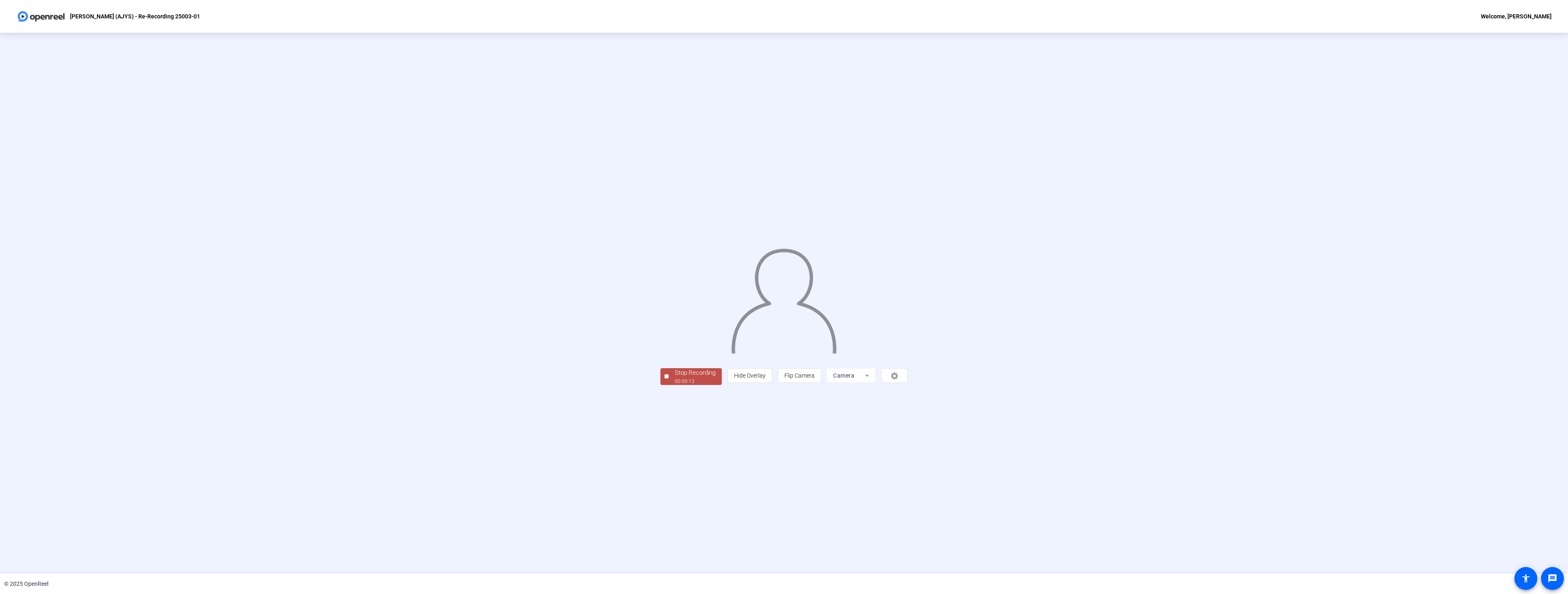
click at [675, 377] on div "Stop Recording" at bounding box center [695, 372] width 41 height 9
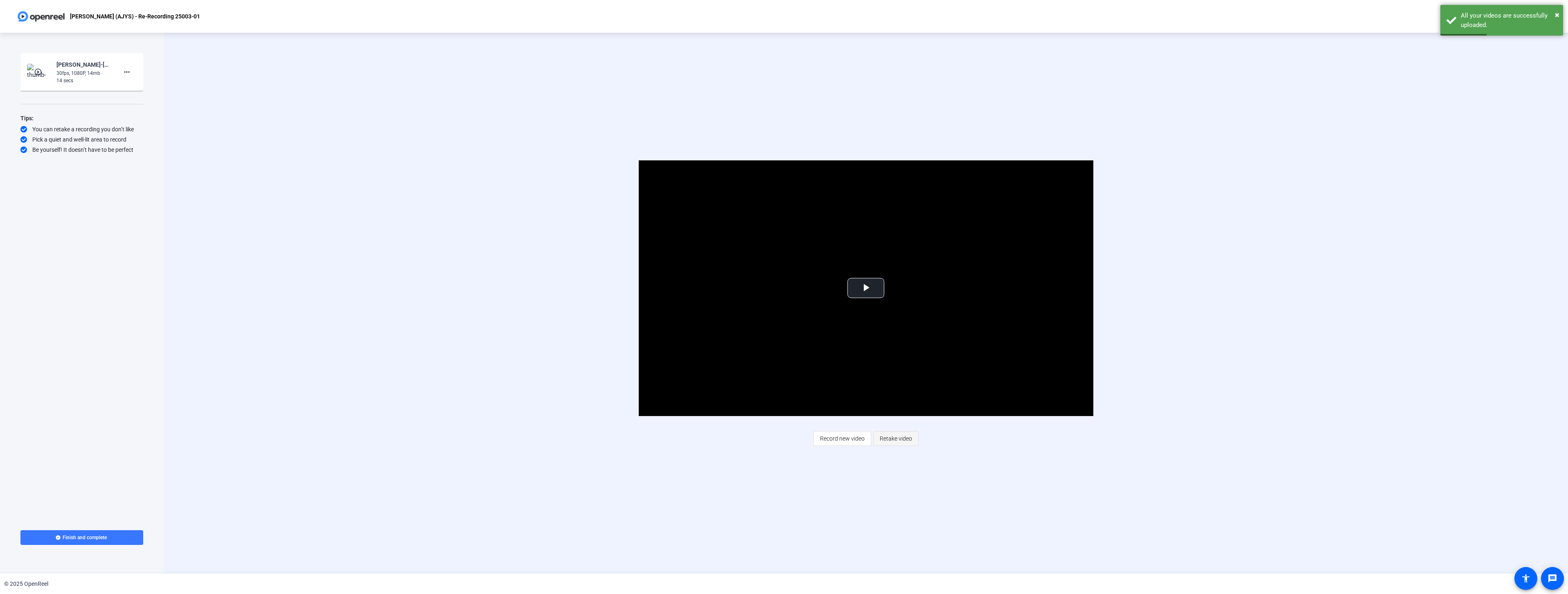
click at [887, 439] on span "Retake video" at bounding box center [895, 439] width 32 height 16
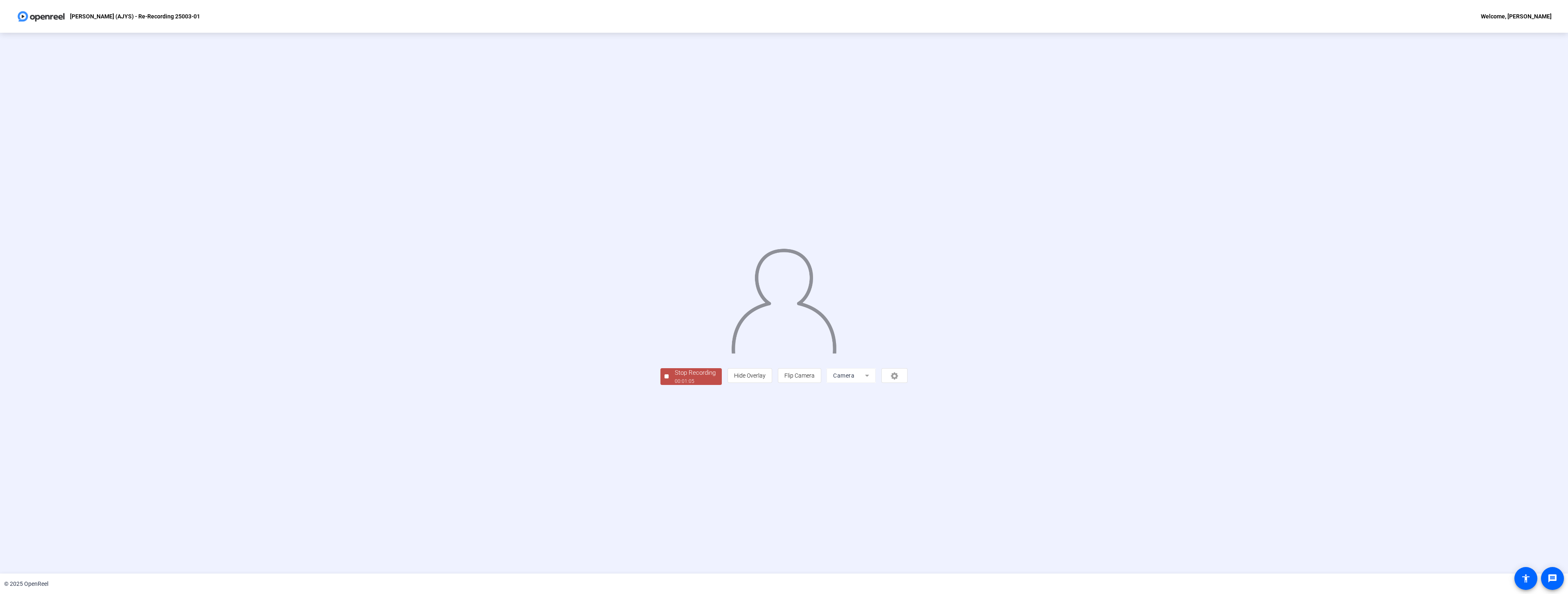
click at [675, 385] on div "00:01:05" at bounding box center [695, 381] width 41 height 7
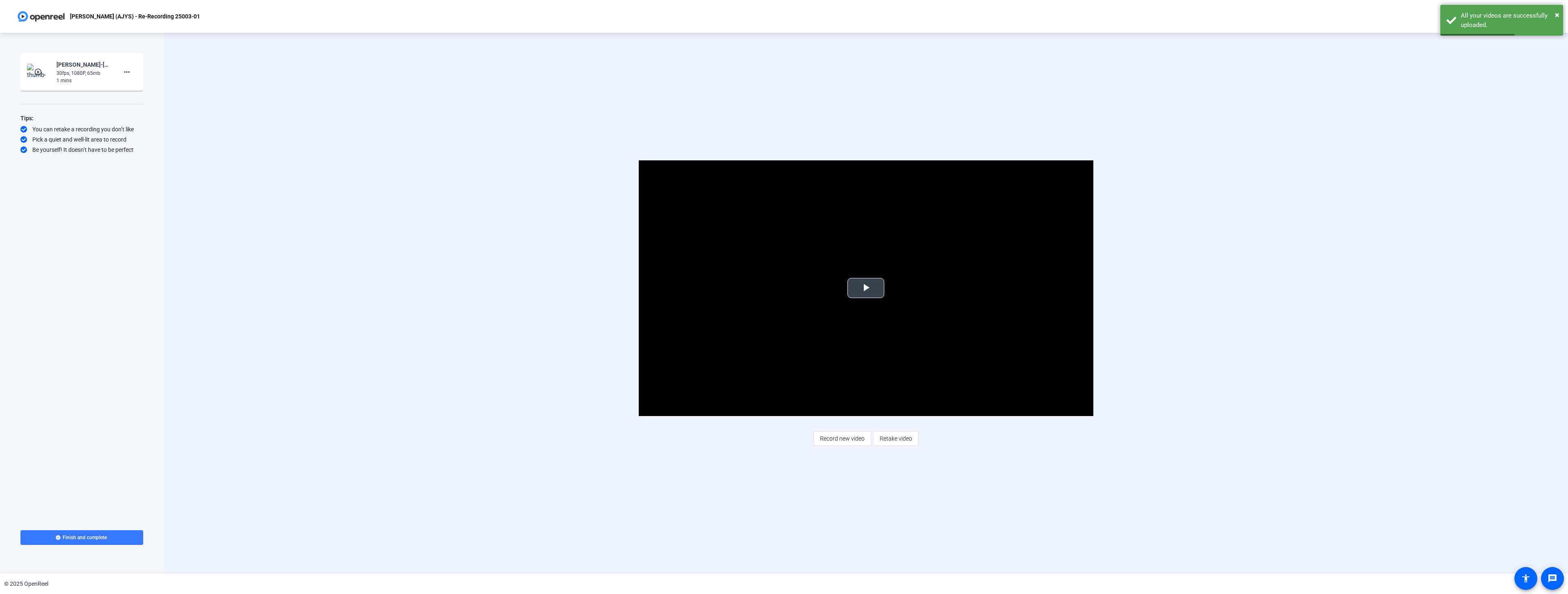
click at [866, 288] on span "Video Player" at bounding box center [866, 288] width 0 height 0
click at [903, 439] on span "Retake video" at bounding box center [895, 439] width 32 height 16
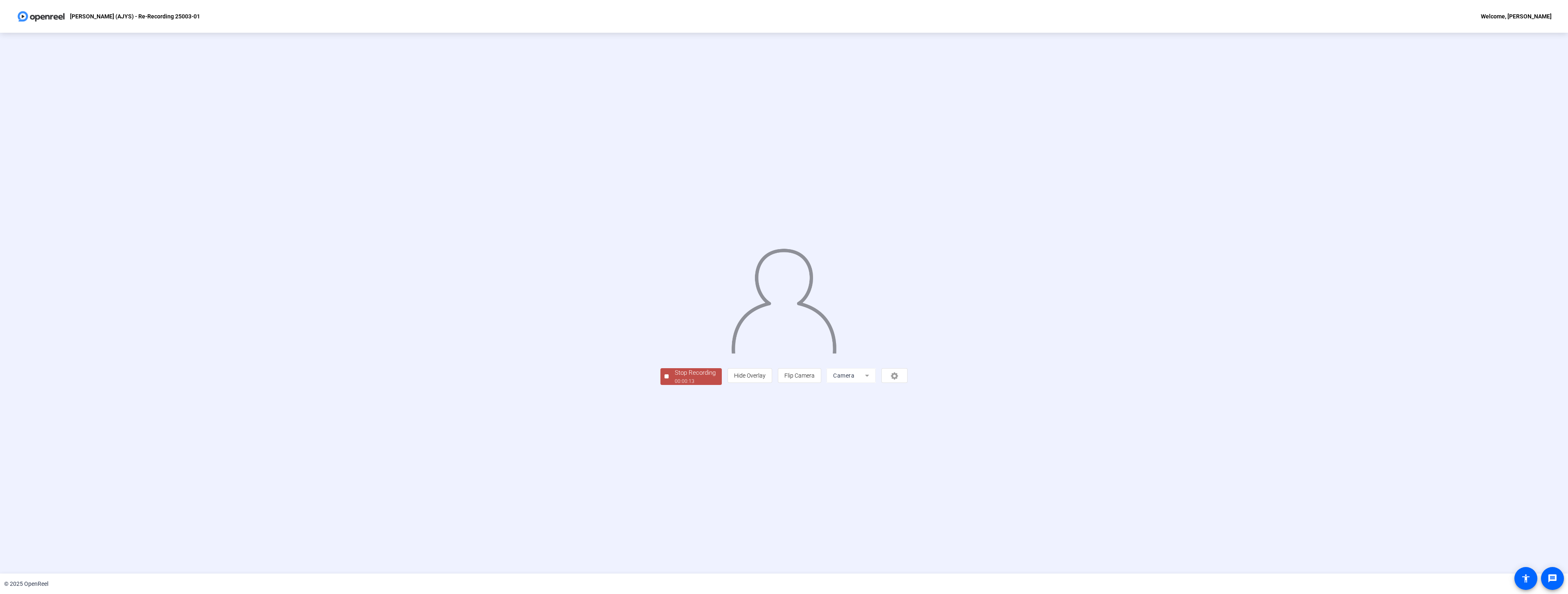
click at [675, 377] on div "Stop Recording" at bounding box center [695, 372] width 41 height 9
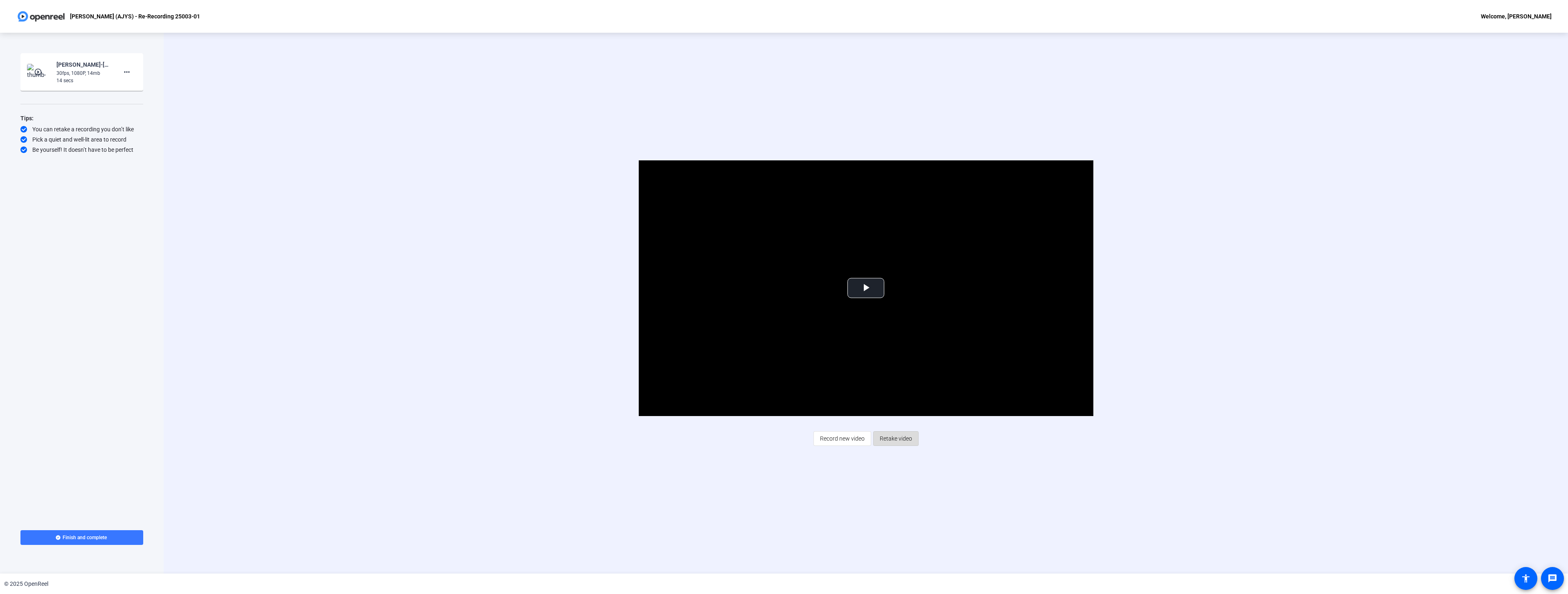
click at [891, 439] on span "Retake video" at bounding box center [895, 439] width 32 height 16
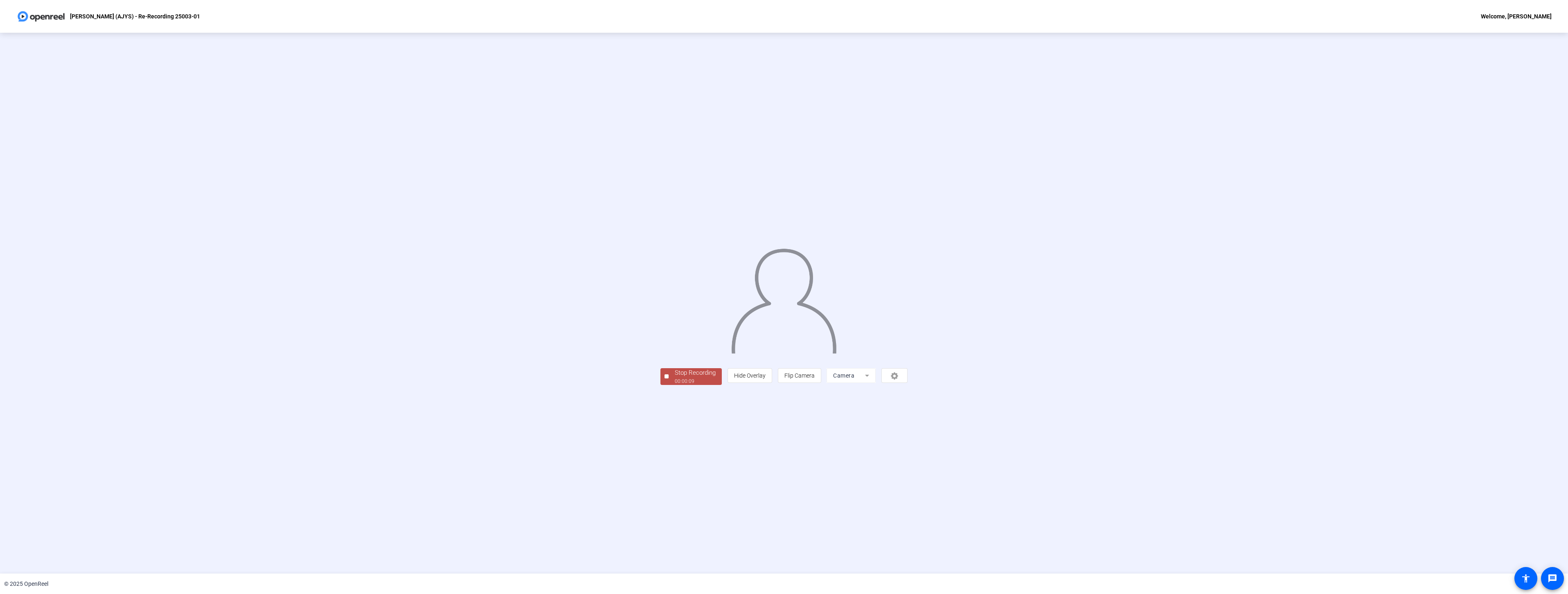
click at [675, 377] on div "Stop Recording" at bounding box center [695, 372] width 41 height 9
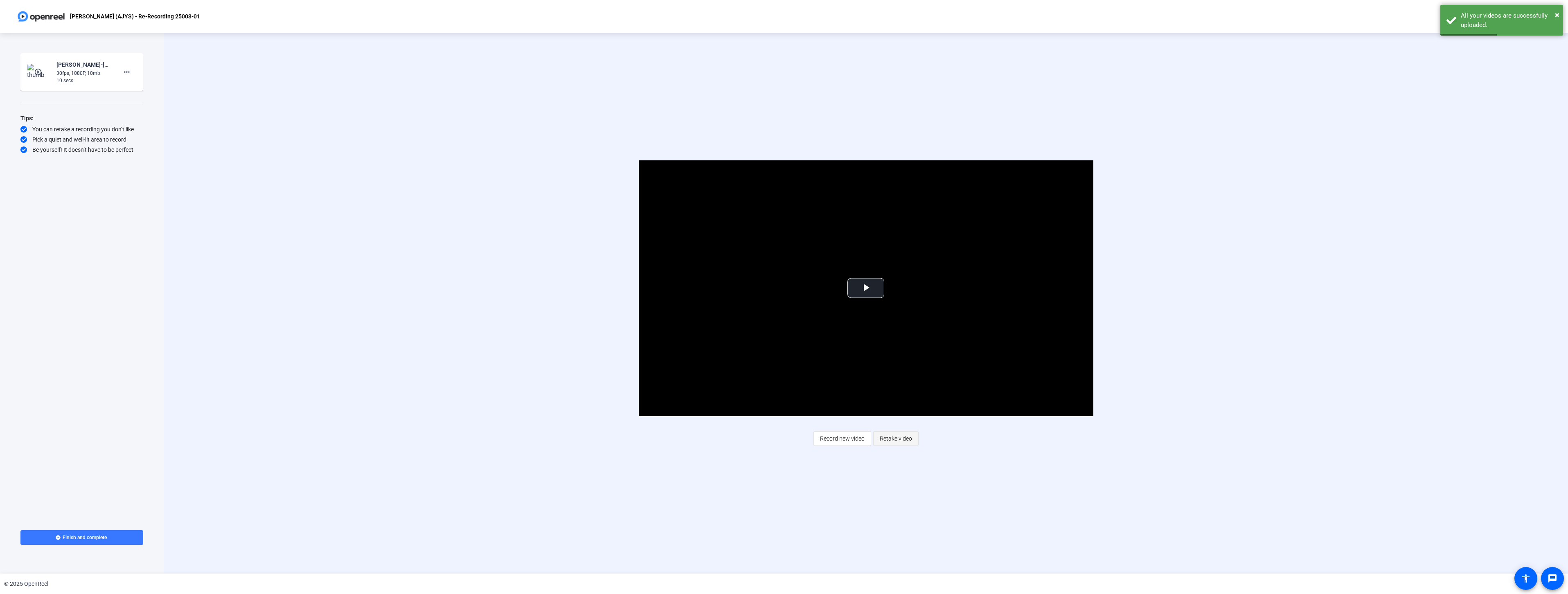
click at [896, 439] on span "Retake video" at bounding box center [895, 439] width 32 height 16
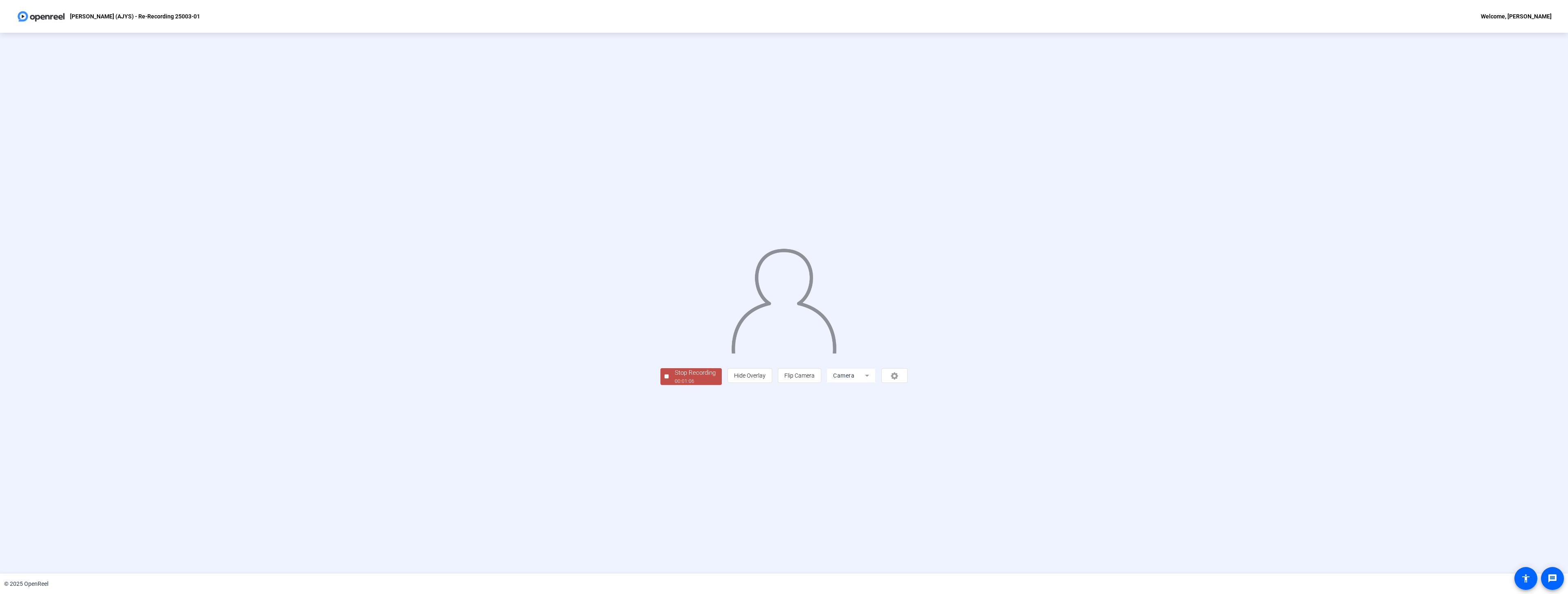
click at [675, 385] on div "00:01:06" at bounding box center [695, 381] width 41 height 7
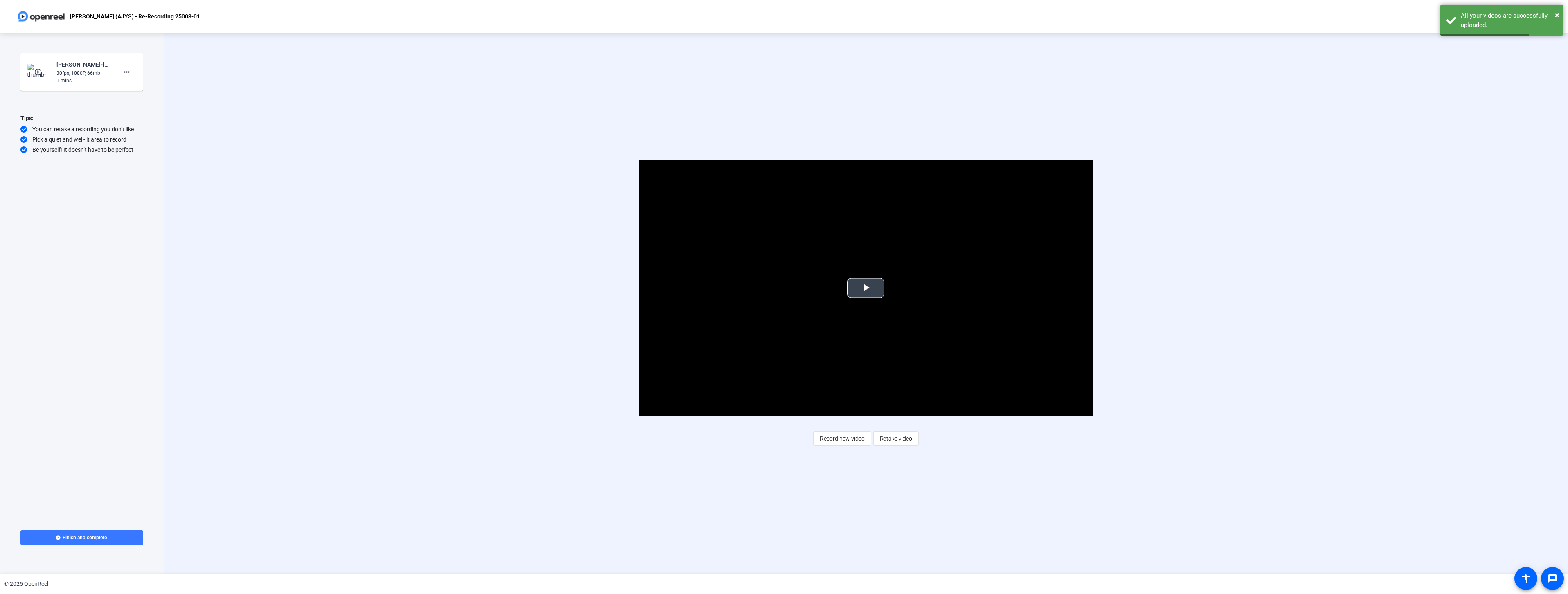
click at [866, 288] on span "Video Player" at bounding box center [866, 288] width 0 height 0
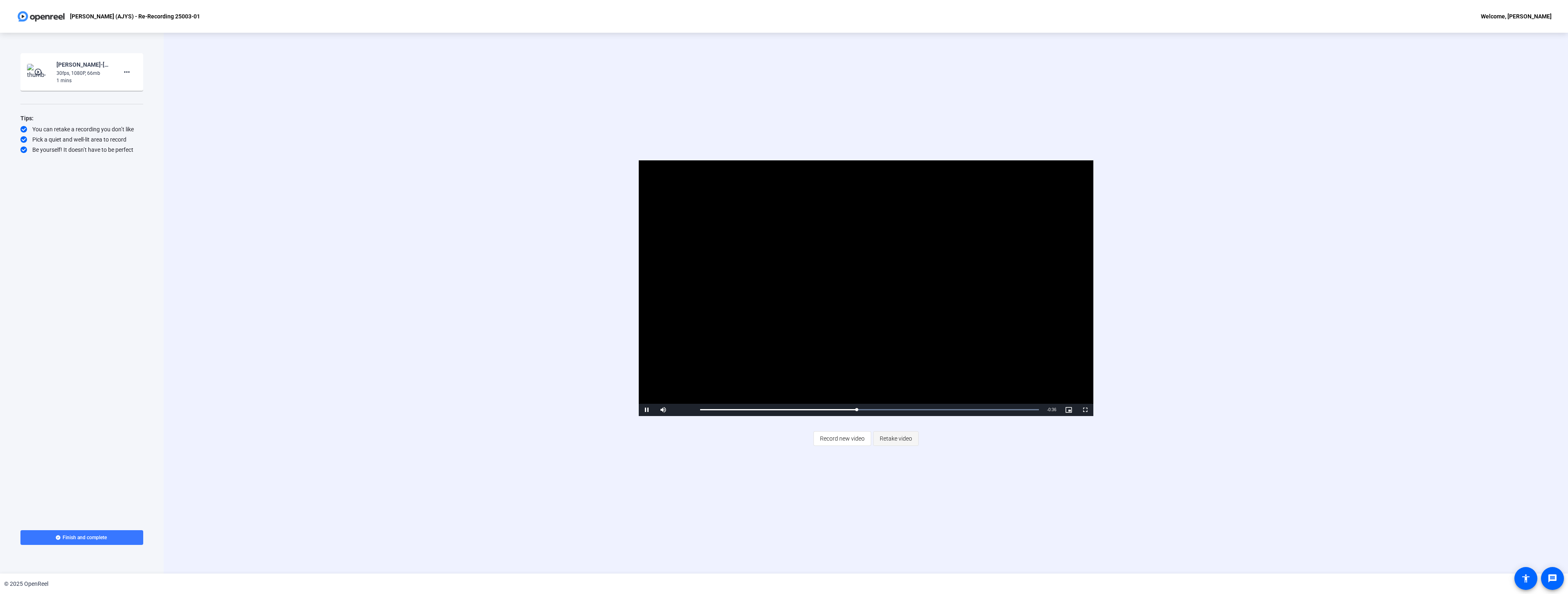
click at [901, 439] on span "Retake video" at bounding box center [895, 439] width 32 height 16
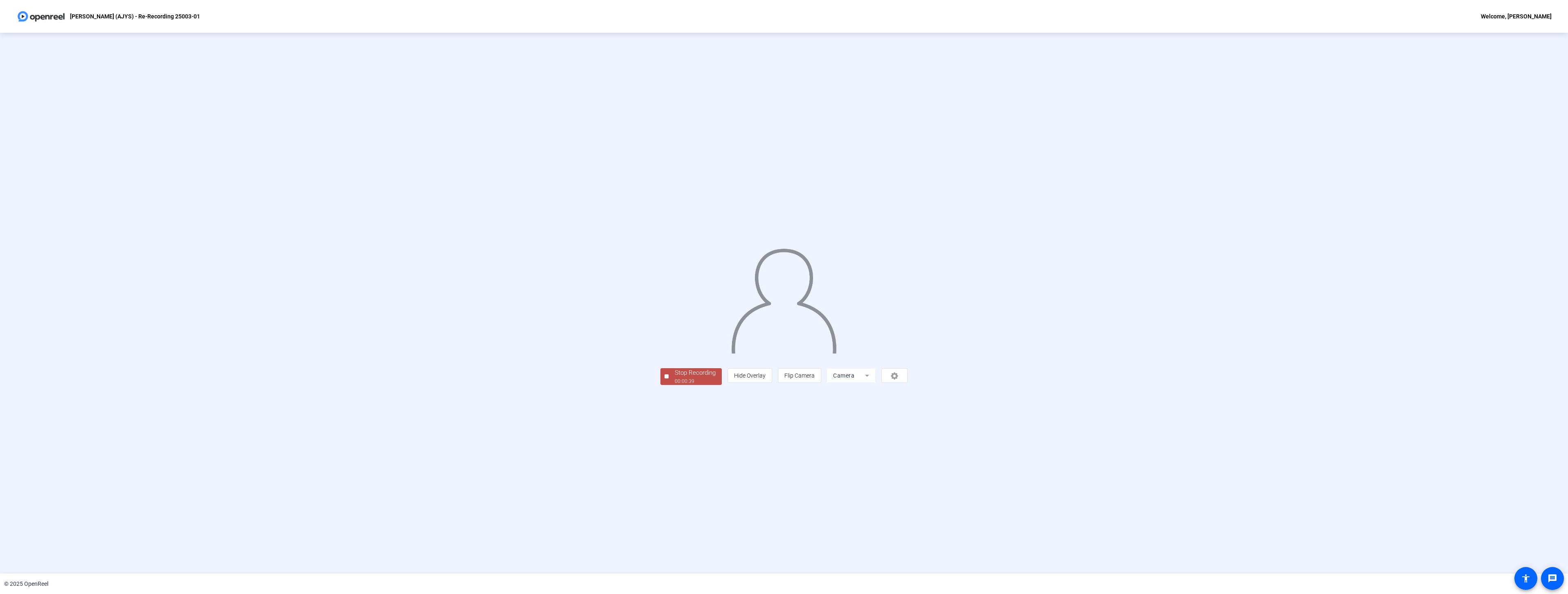
click at [675, 385] on div "00:00:39" at bounding box center [695, 381] width 41 height 7
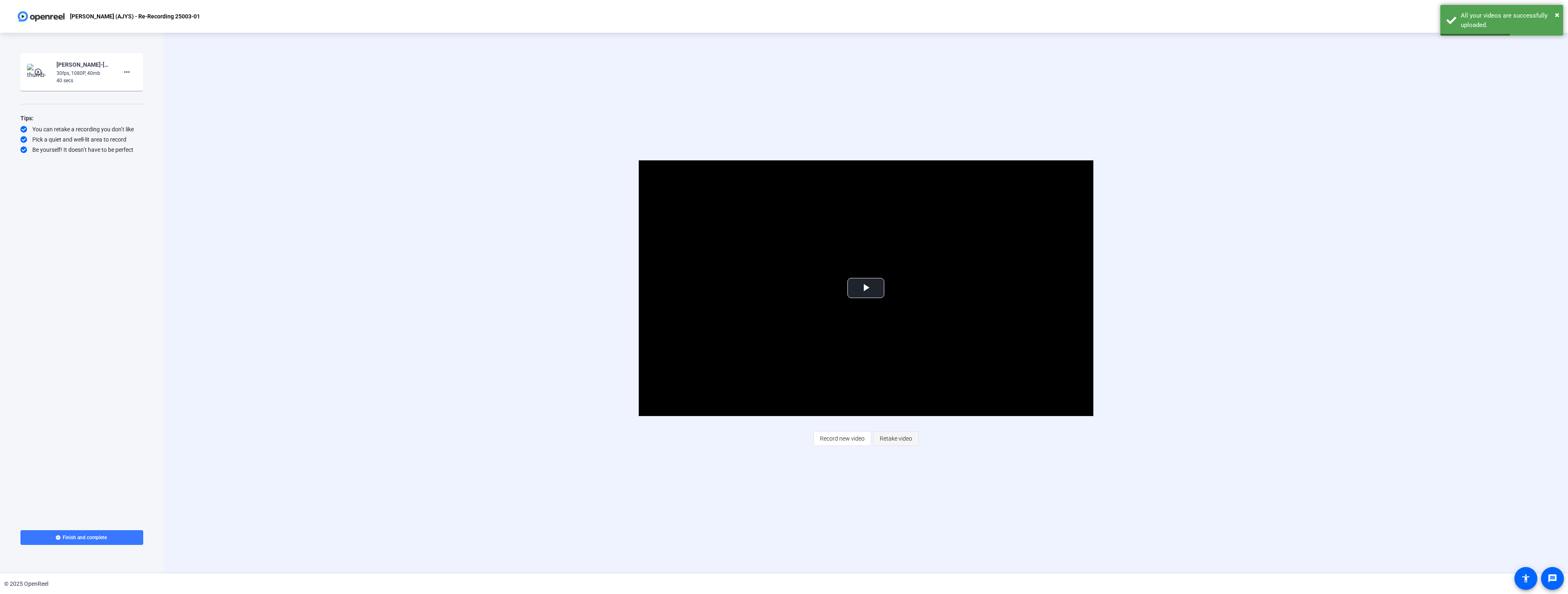
click at [887, 441] on span "Retake video" at bounding box center [895, 439] width 32 height 16
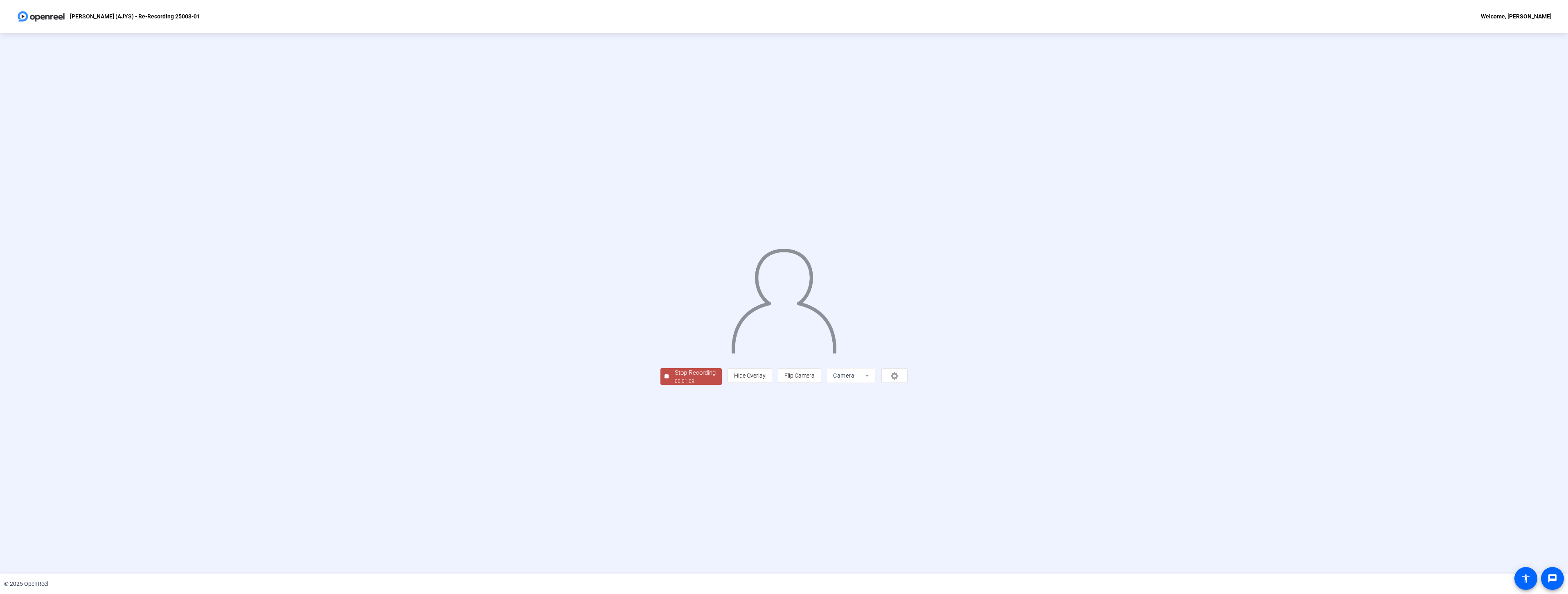
click at [675, 377] on div "Stop Recording" at bounding box center [695, 372] width 41 height 9
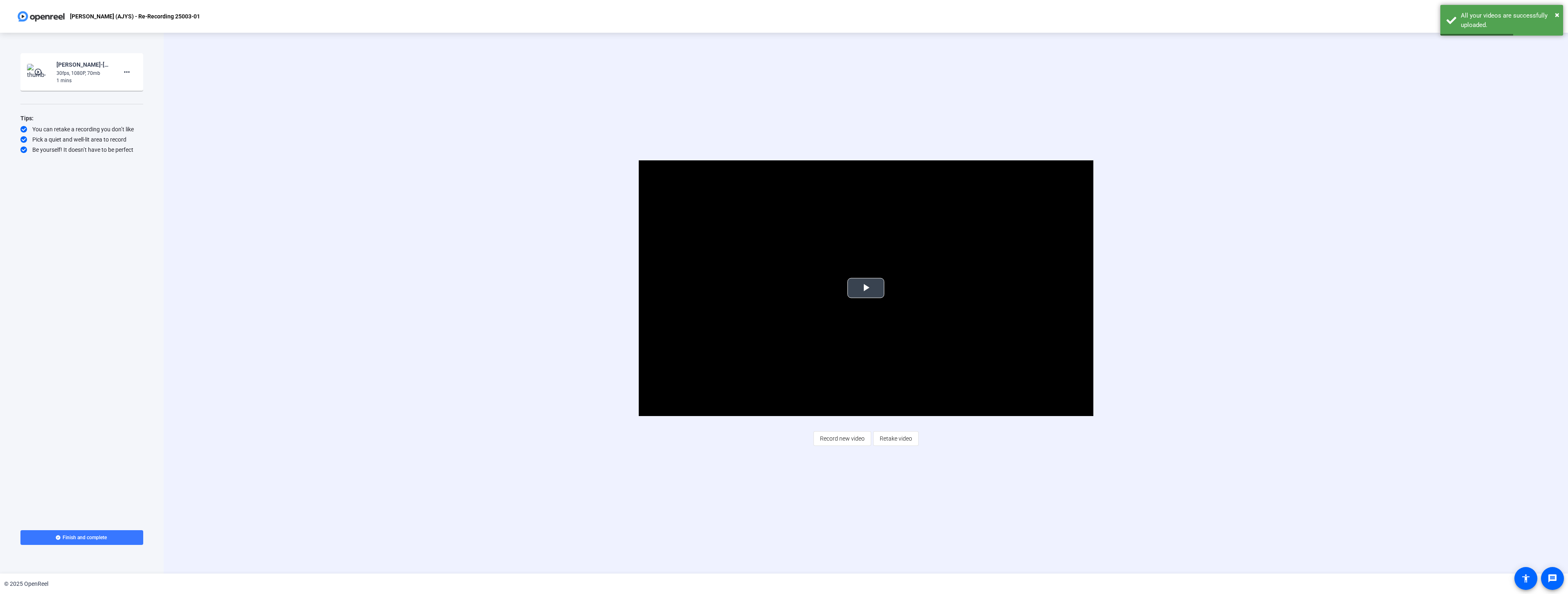
click at [866, 288] on span "Video Player" at bounding box center [866, 288] width 0 height 0
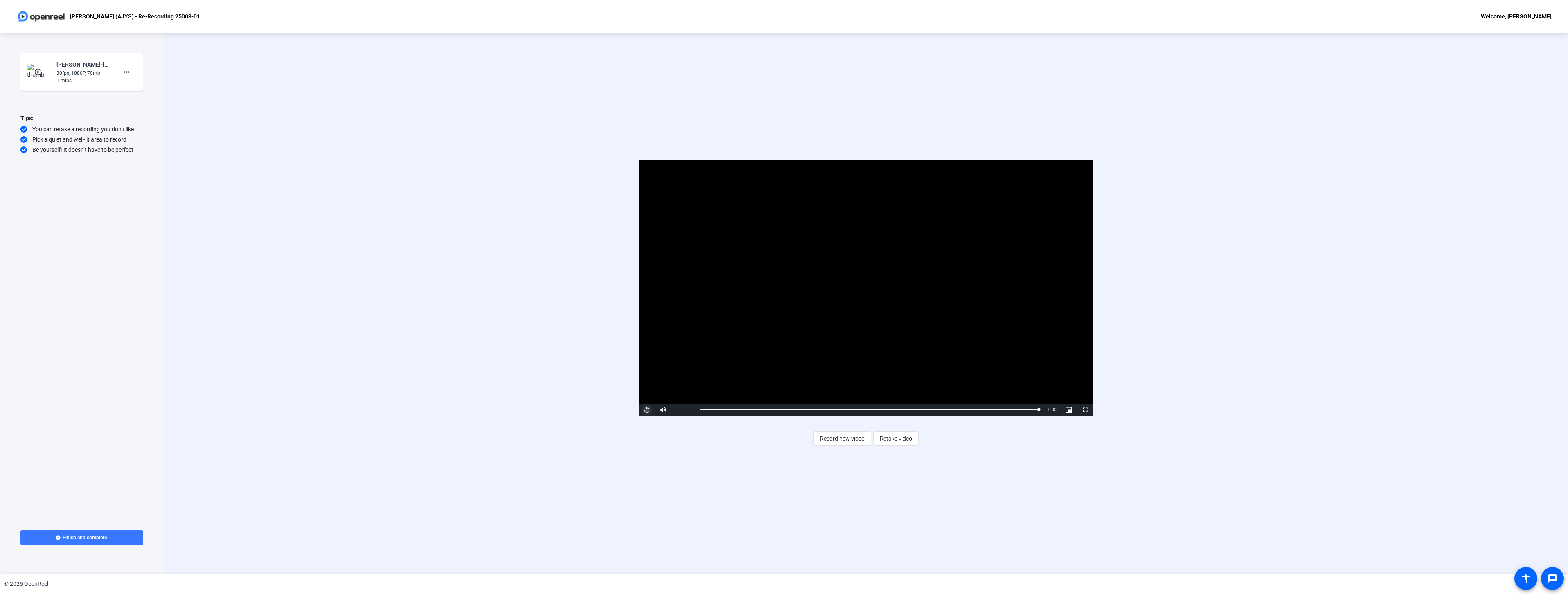
click at [651, 410] on span "Video Player" at bounding box center [646, 410] width 16 height 0
click at [103, 536] on span "Finish and complete" at bounding box center [85, 537] width 44 height 7
